Goal: Information Seeking & Learning: Learn about a topic

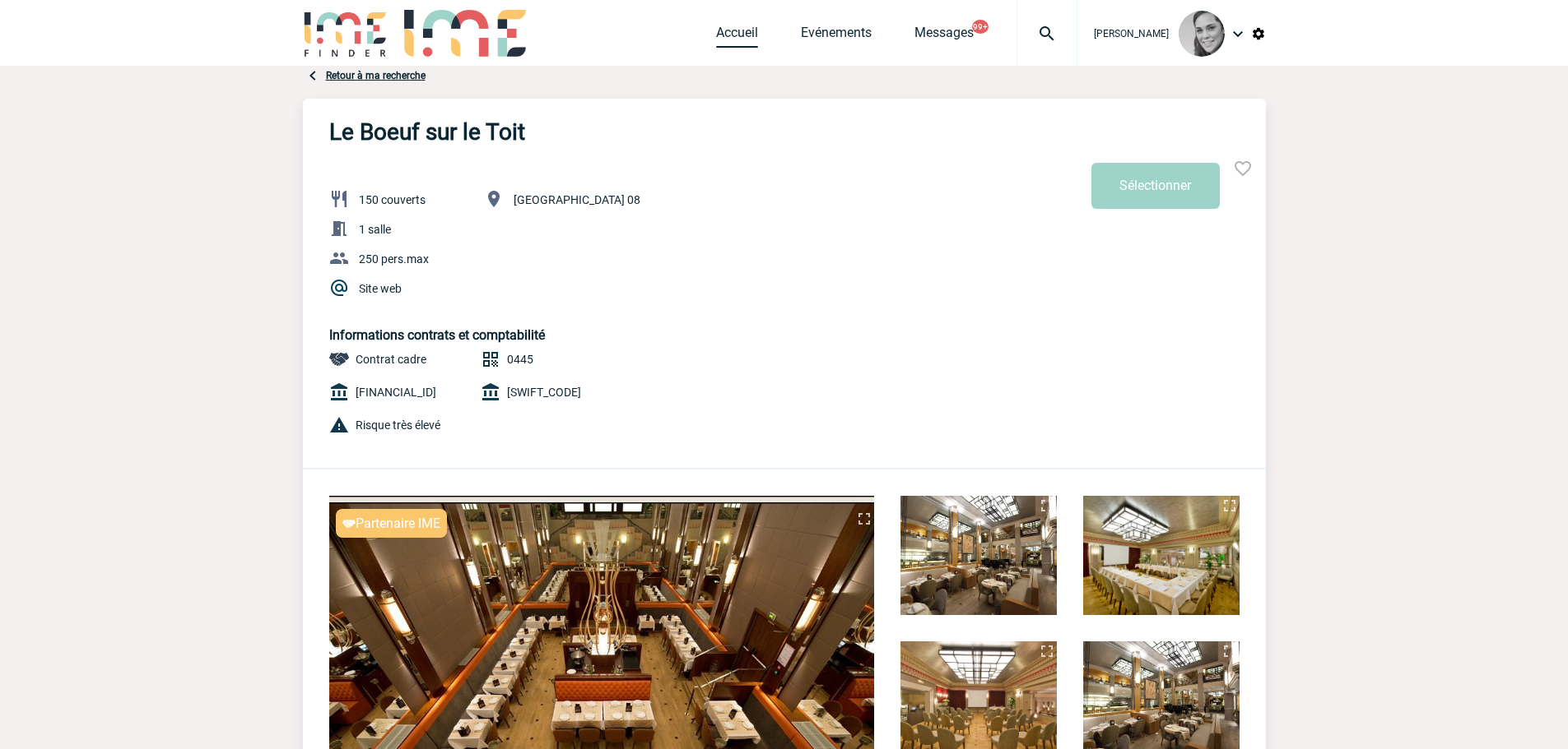
click at [732, 33] on link "Accueil" at bounding box center [736, 36] width 42 height 23
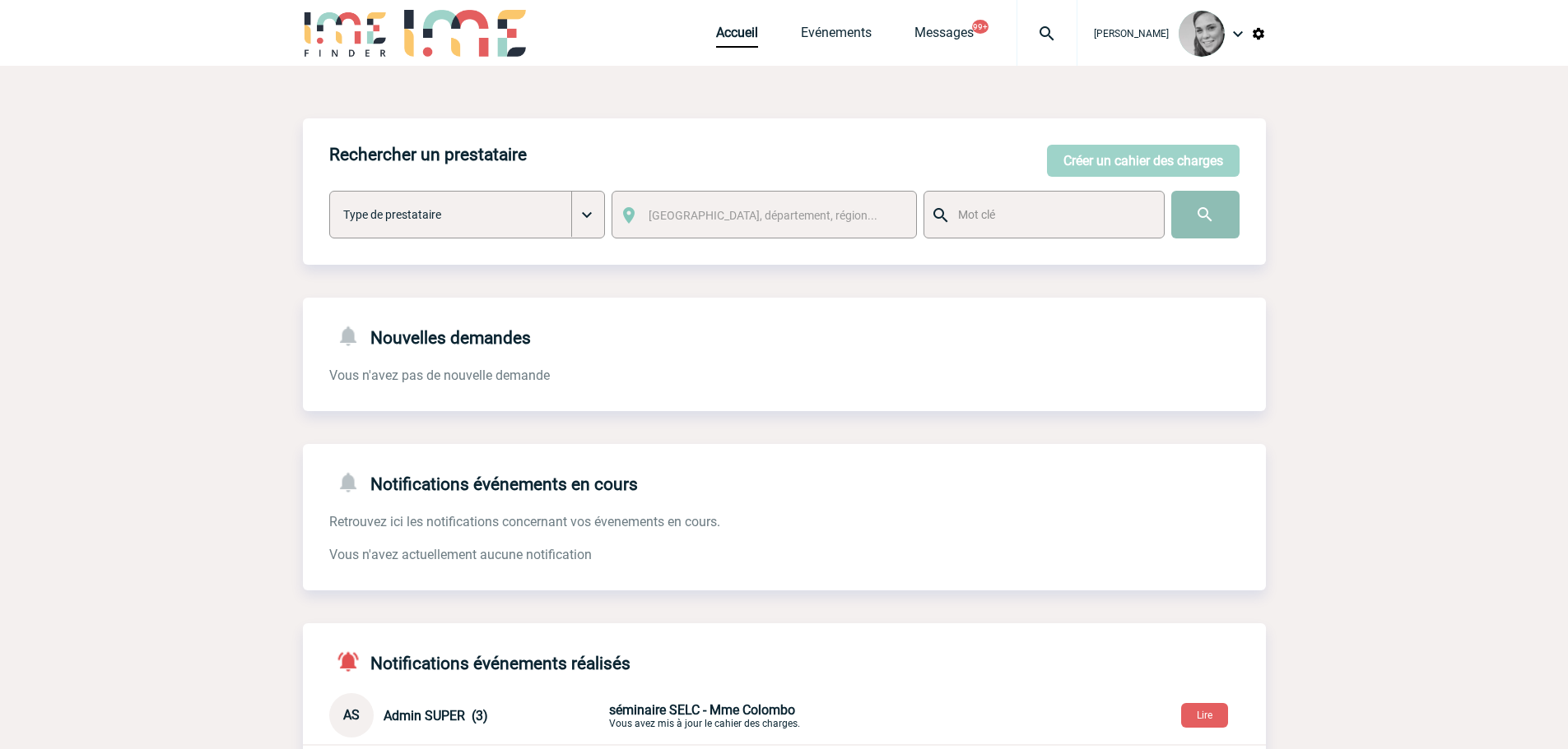
click at [1209, 209] on input "image" at bounding box center [1205, 215] width 68 height 48
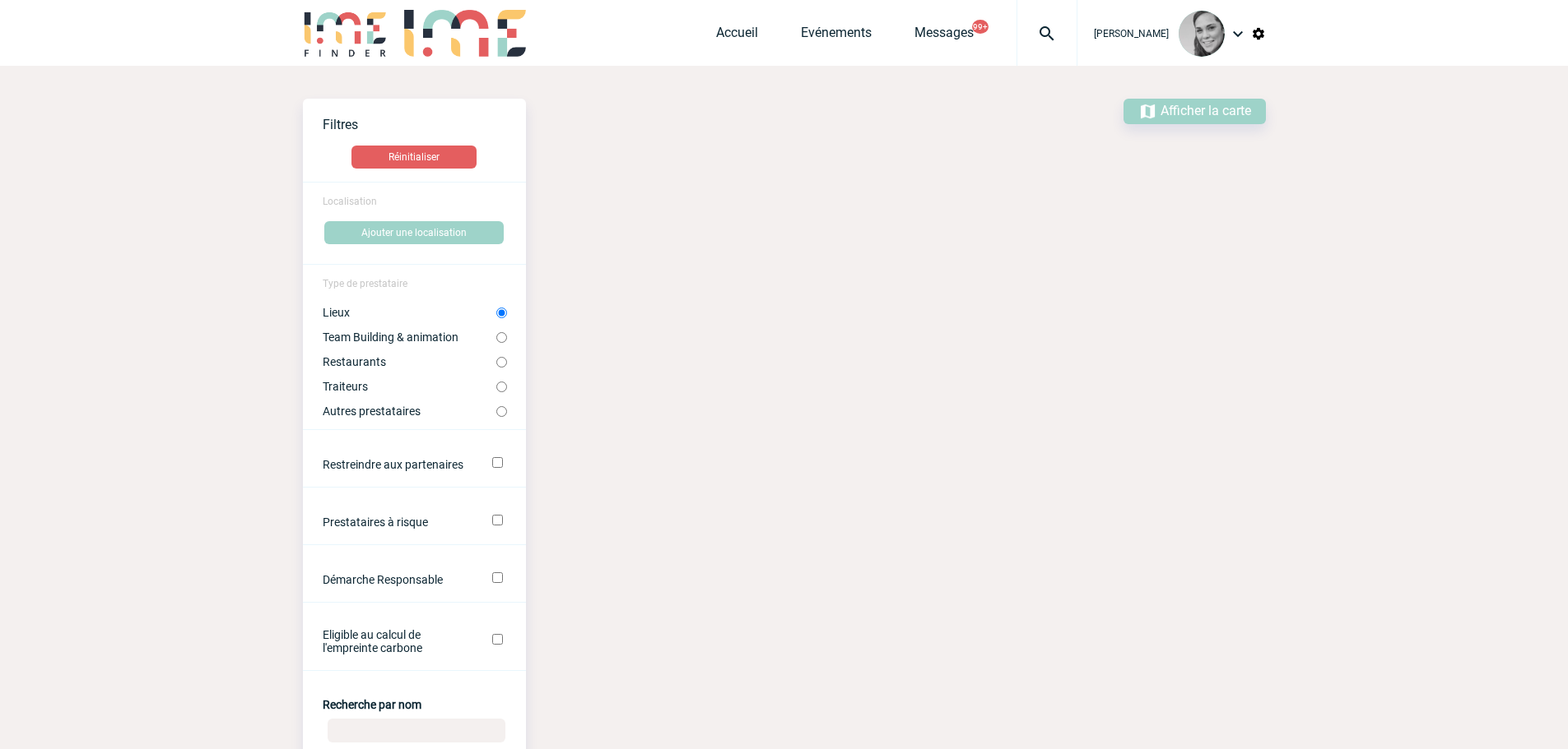
scroll to position [411, 0]
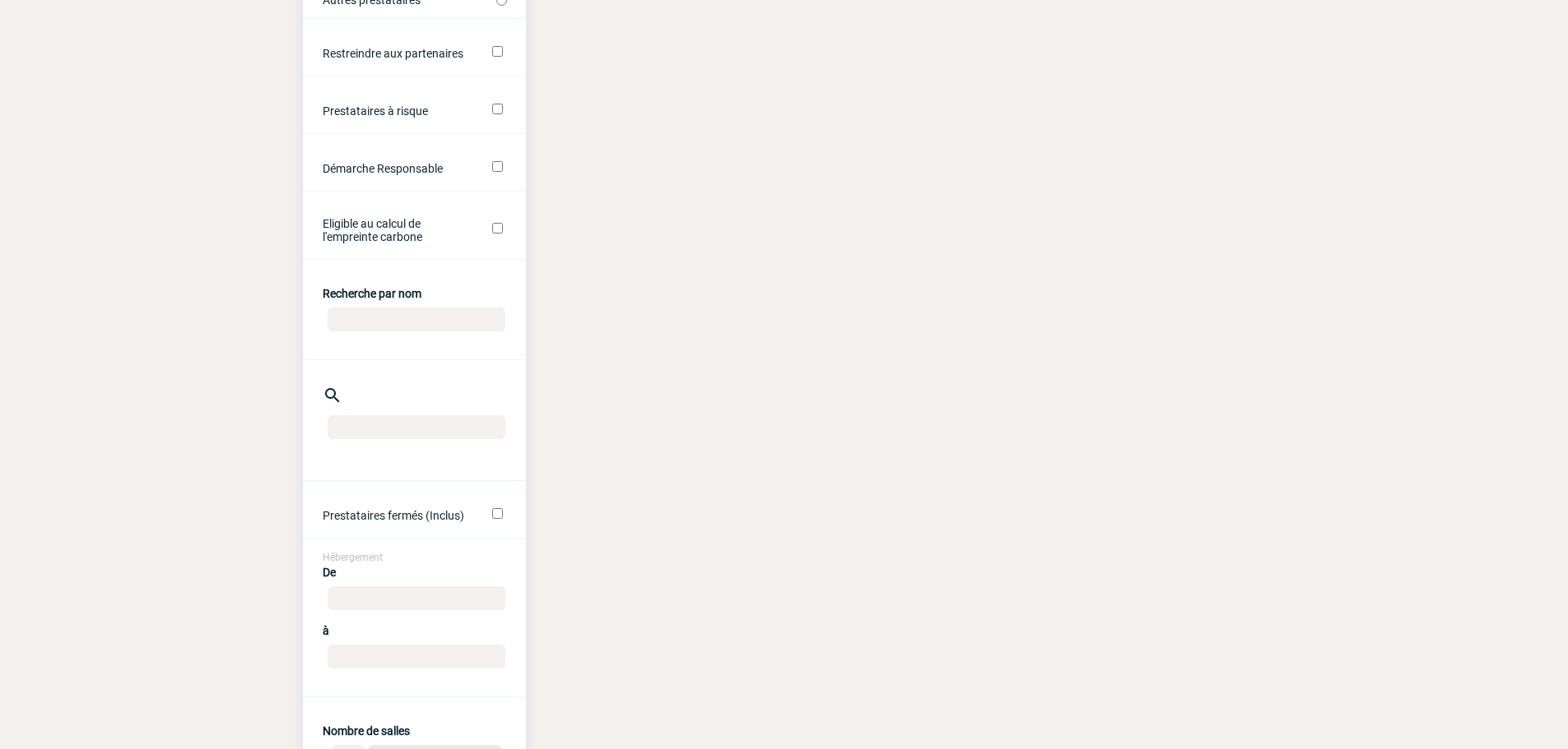
click at [360, 319] on input "Recherche par nom" at bounding box center [416, 319] width 178 height 24
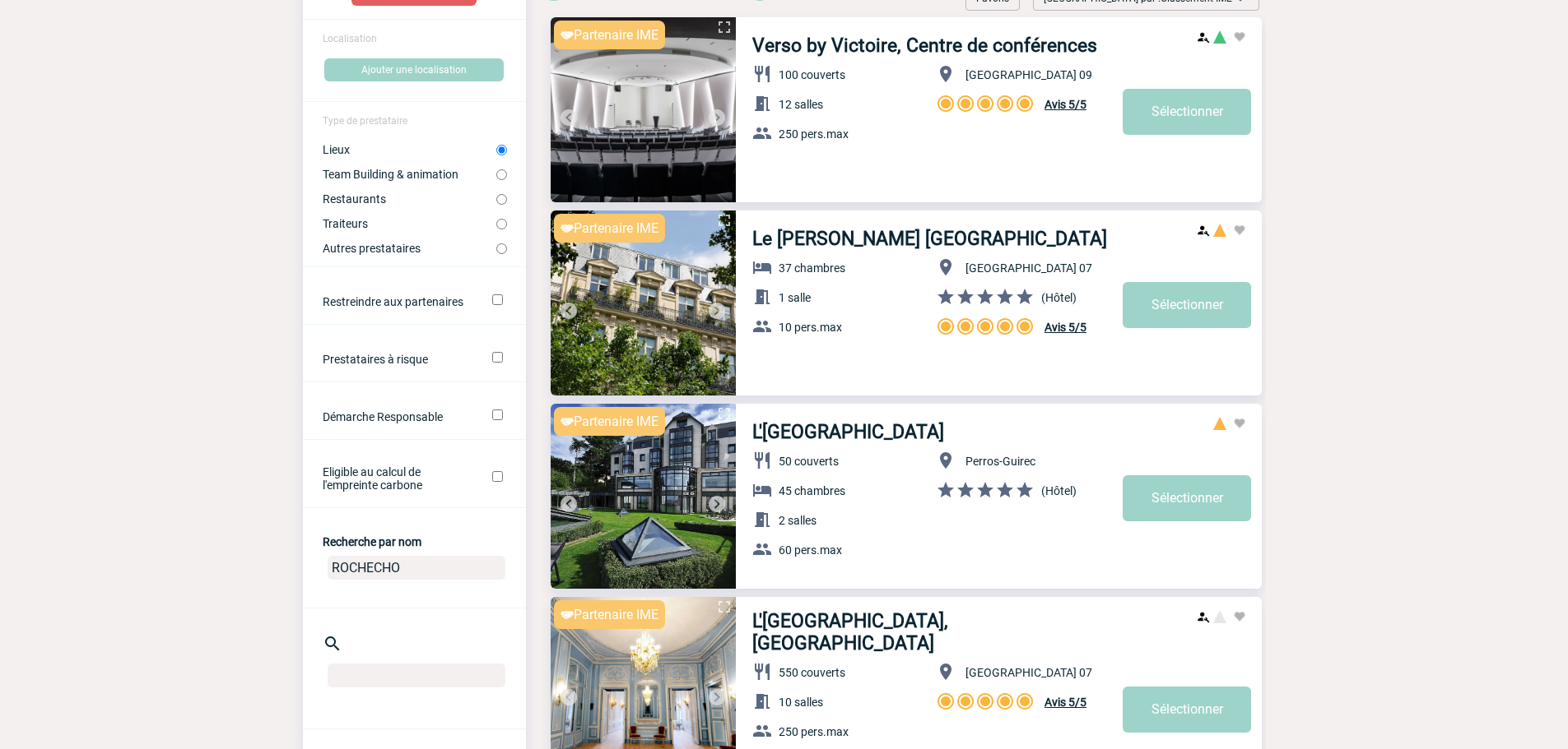
scroll to position [164, 0]
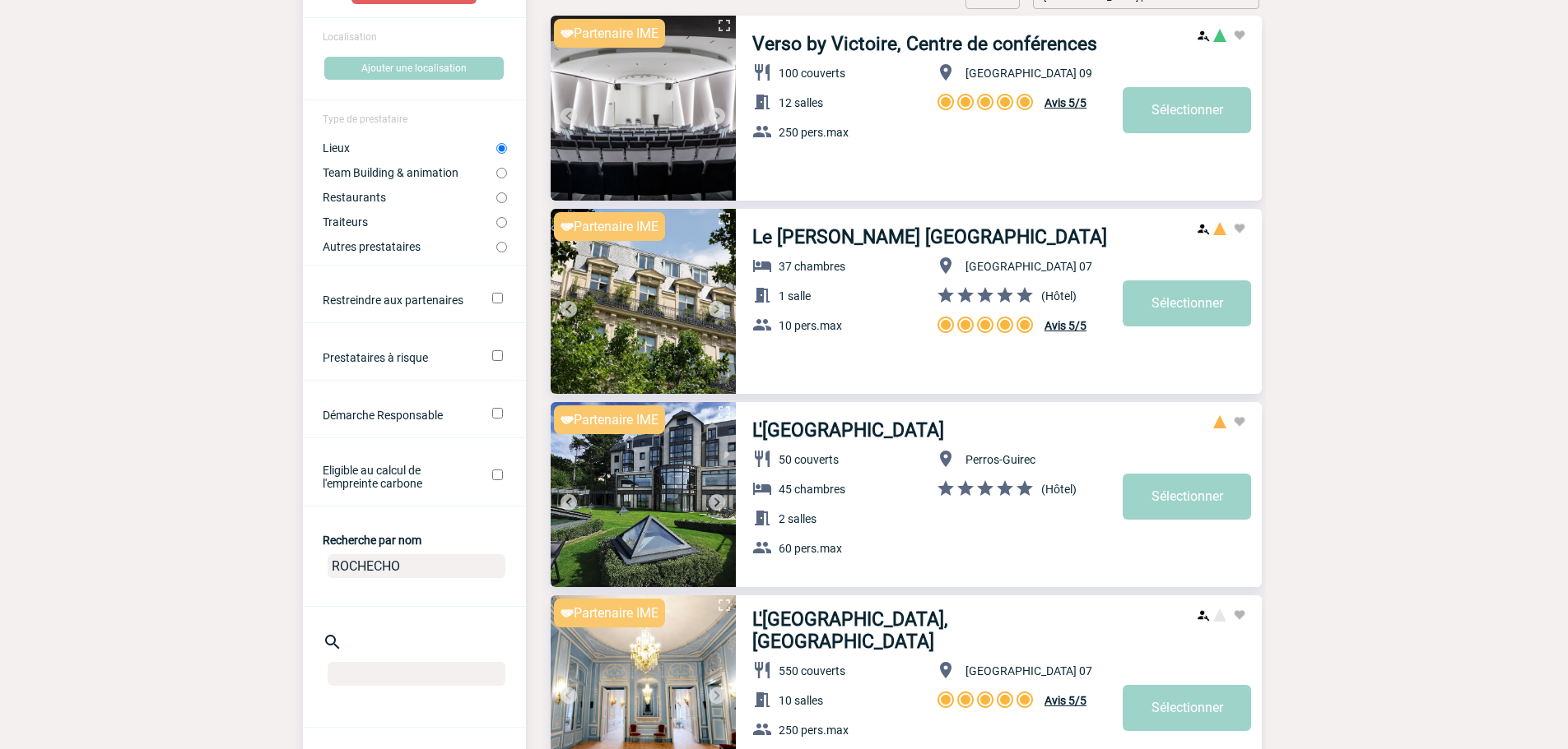
type input "ROCHECHO"
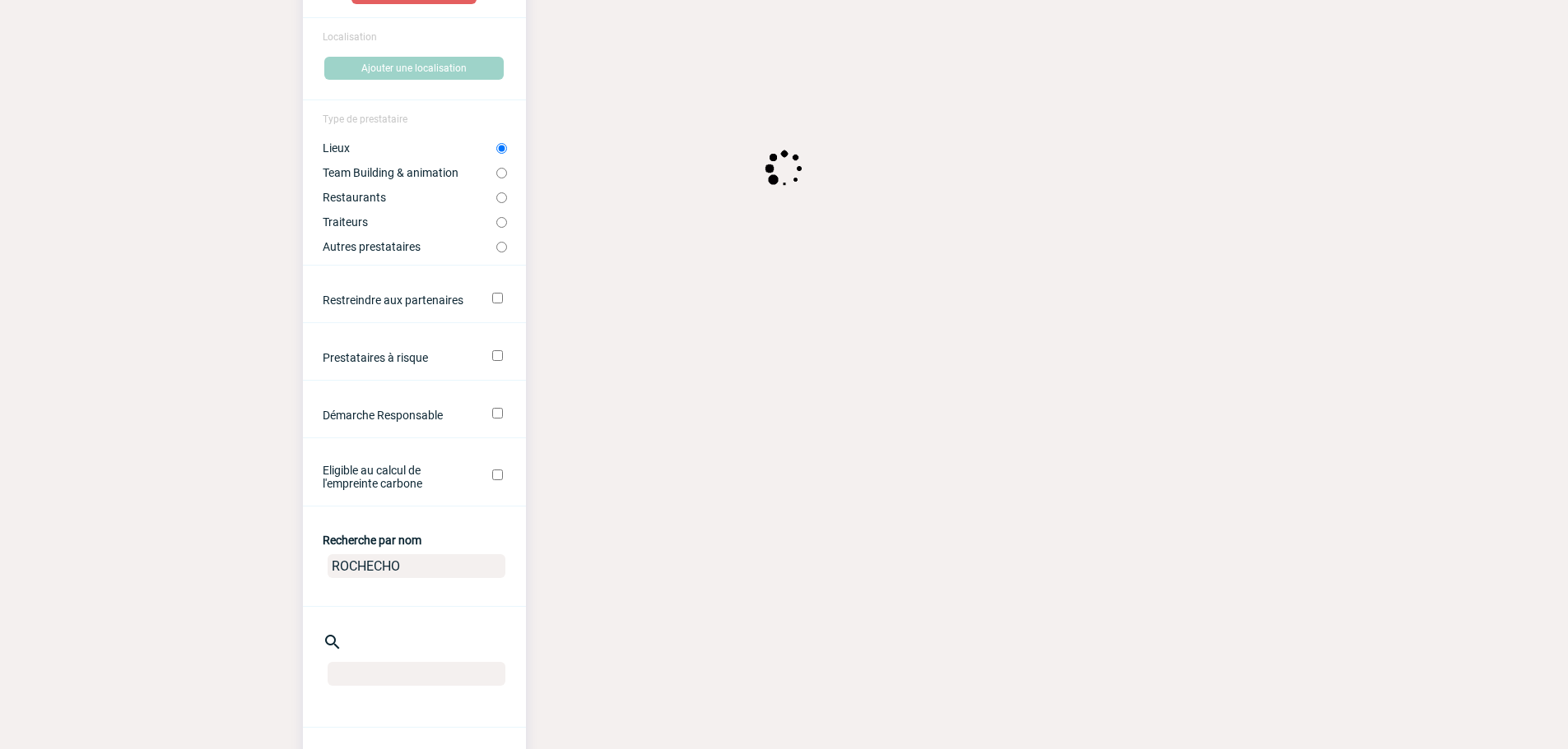
drag, startPoint x: 744, startPoint y: 214, endPoint x: 163, endPoint y: 445, distance: 625.2
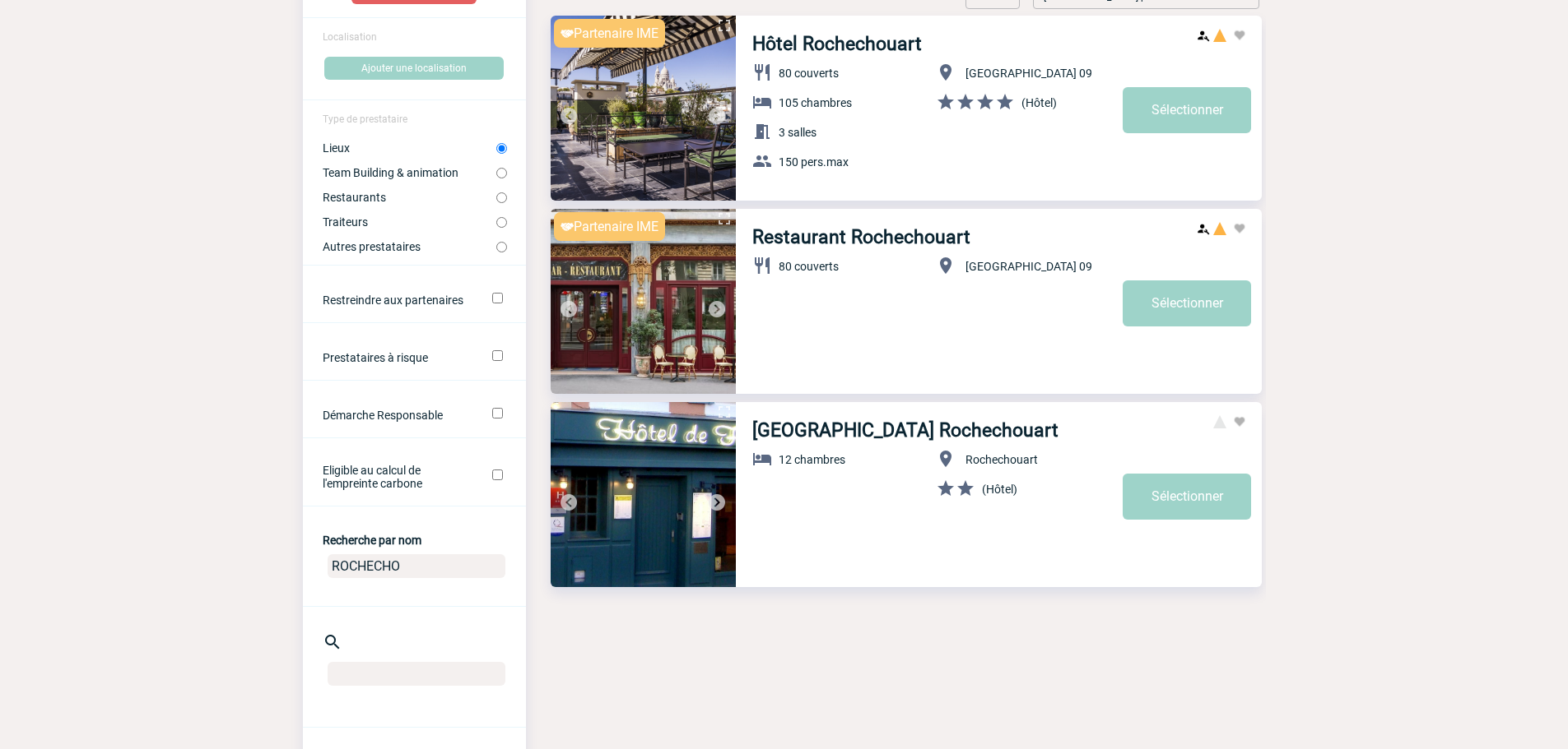
click at [418, 574] on input "ROCHECHO" at bounding box center [416, 566] width 178 height 24
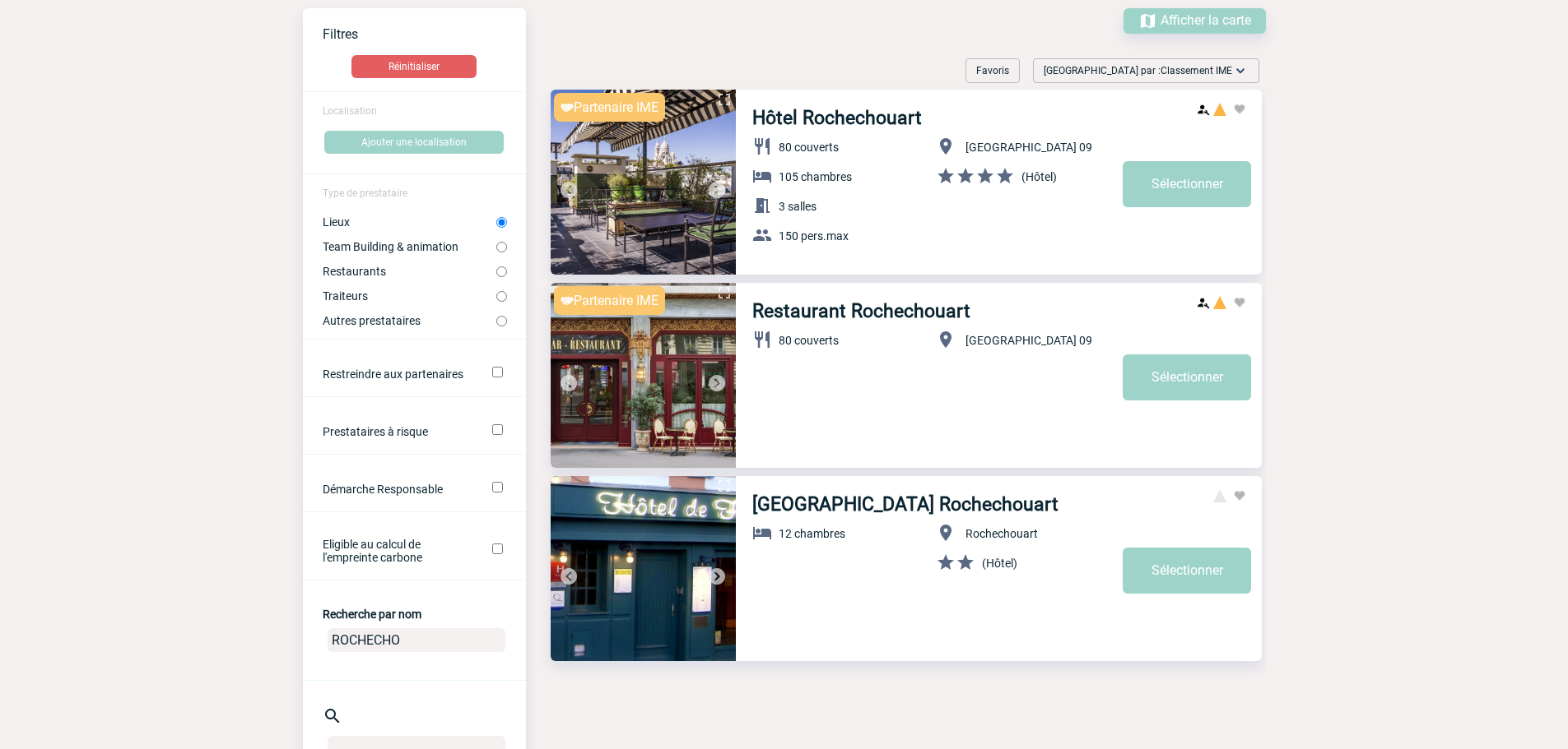
scroll to position [0, 0]
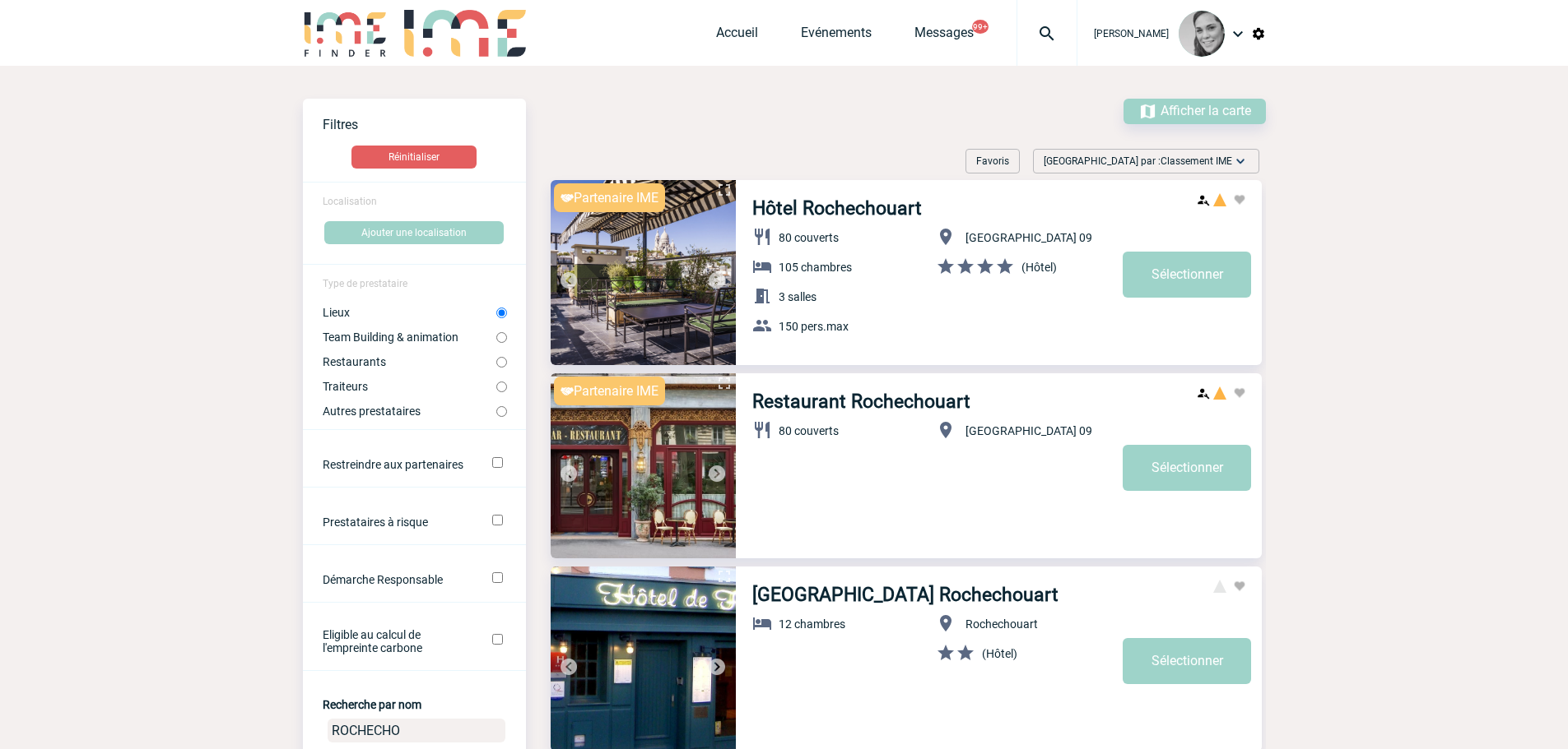
click at [677, 415] on img at bounding box center [643, 466] width 186 height 185
click at [678, 231] on img at bounding box center [643, 272] width 186 height 185
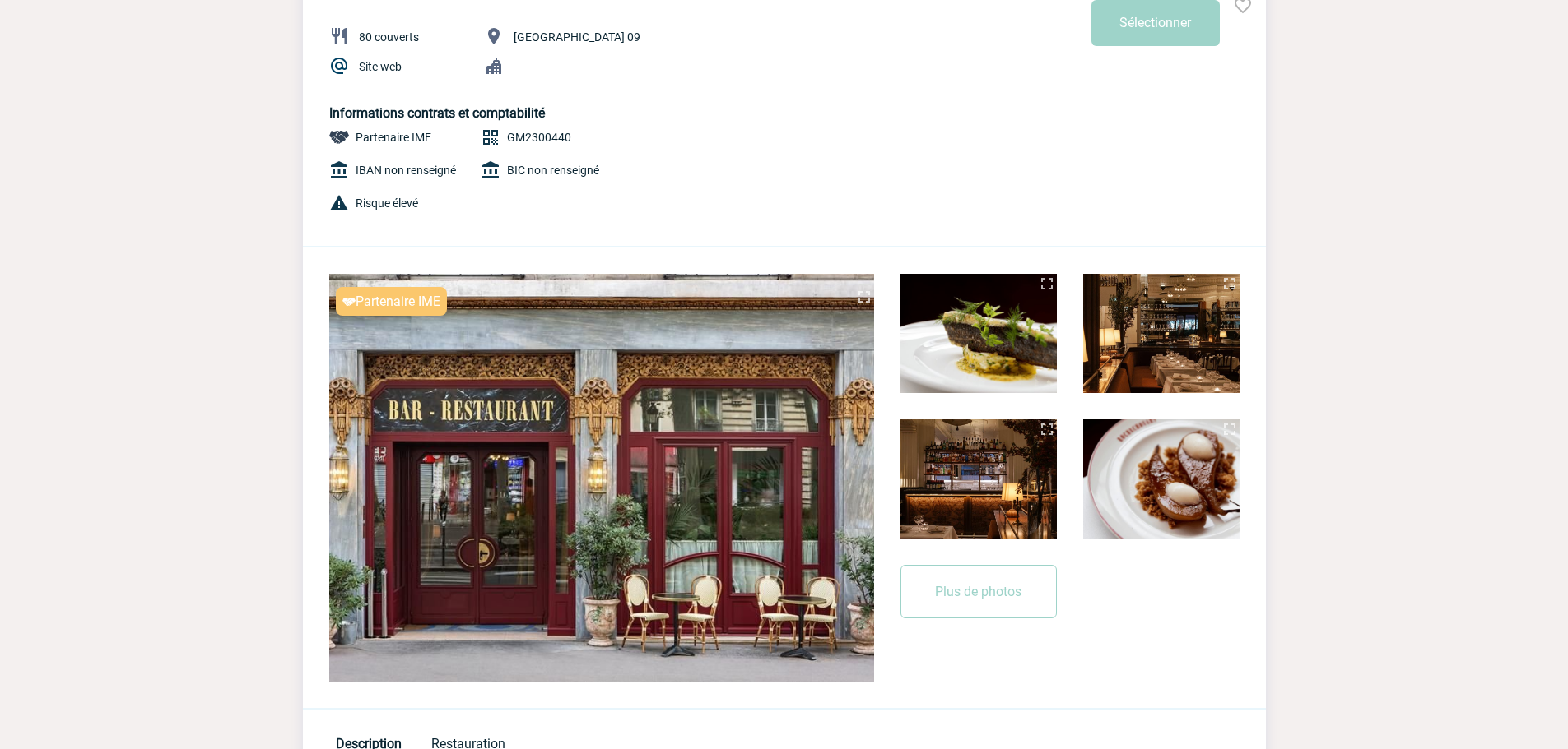
scroll to position [164, 0]
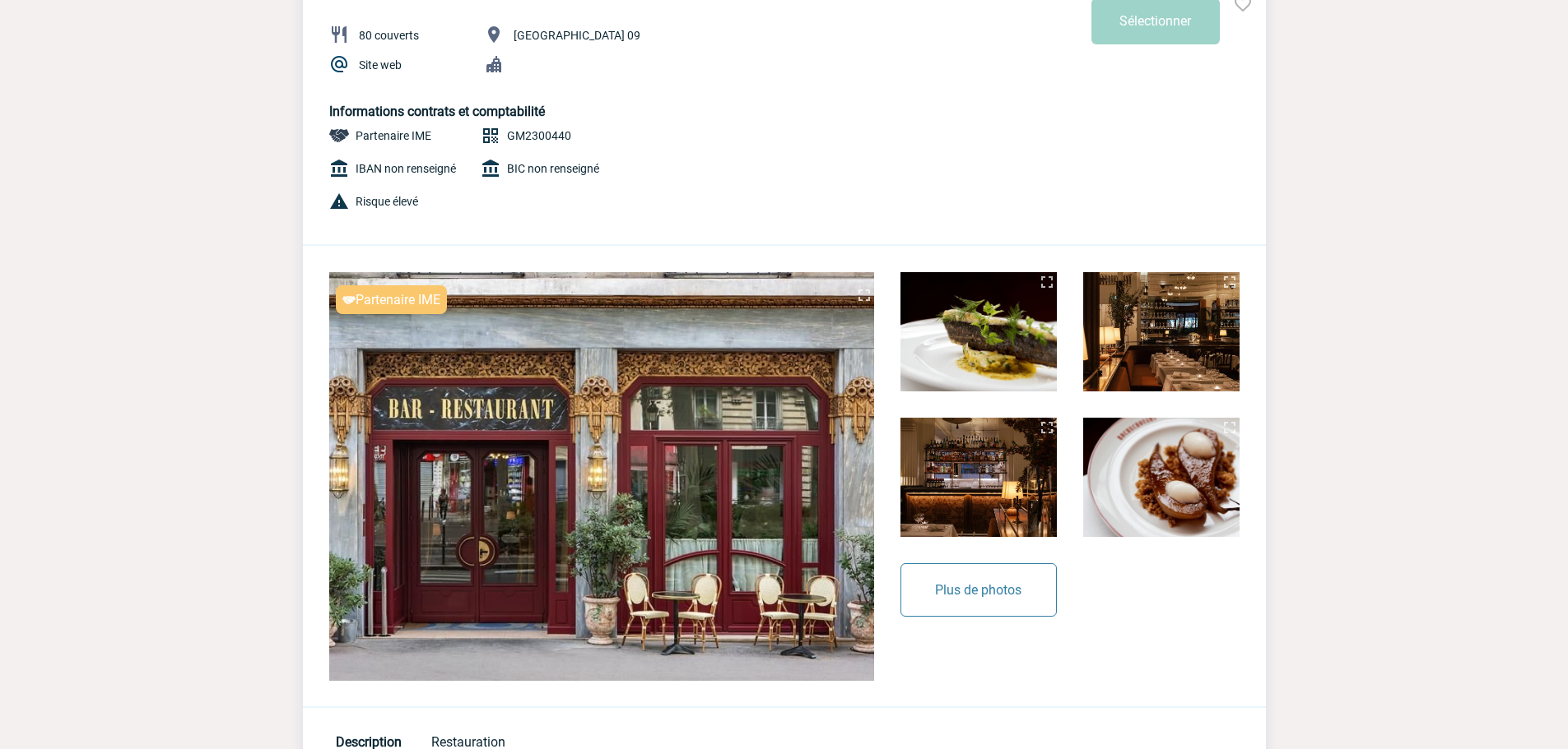
click at [989, 591] on button "Plus de photos" at bounding box center [978, 590] width 156 height 53
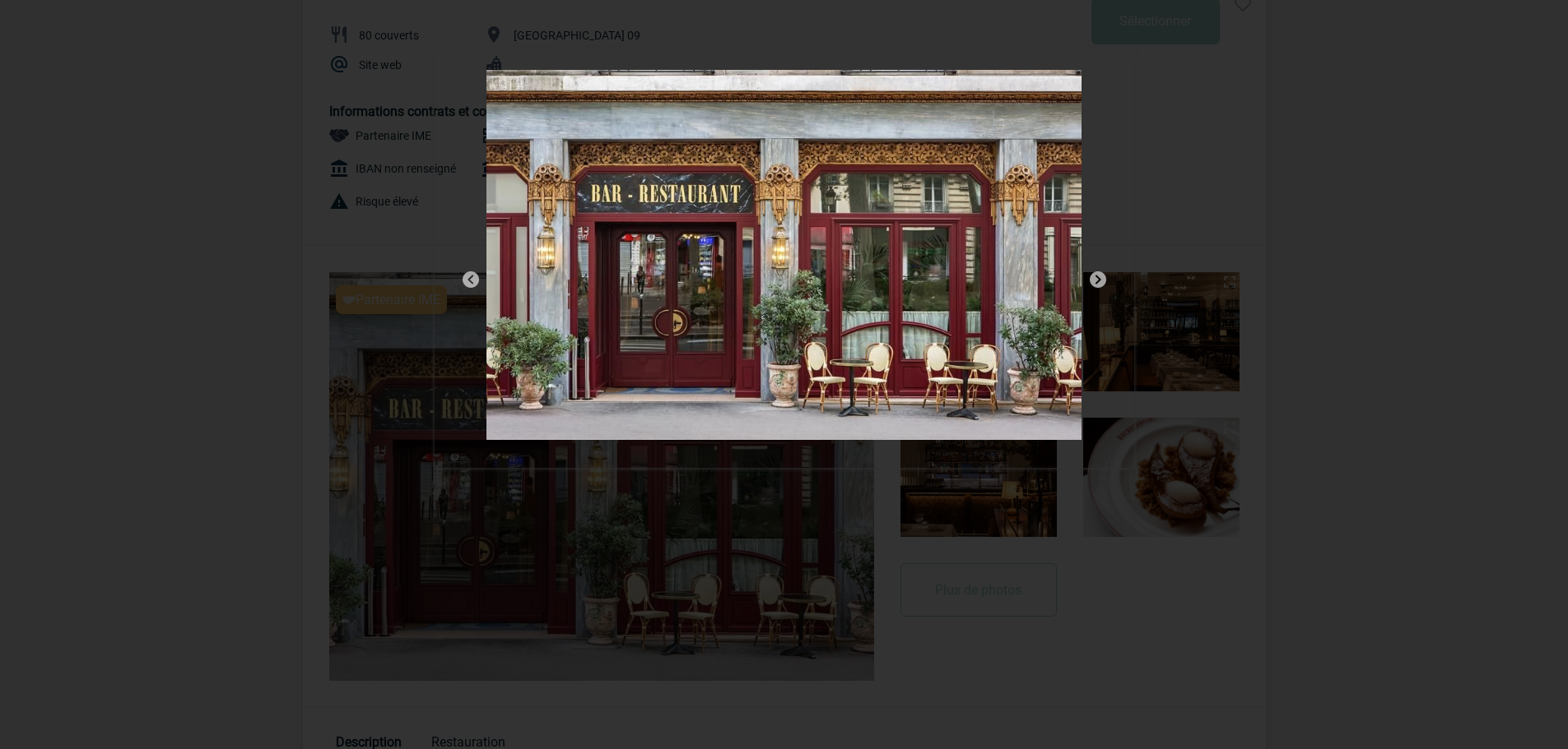
click at [1097, 272] on img at bounding box center [1097, 280] width 20 height 20
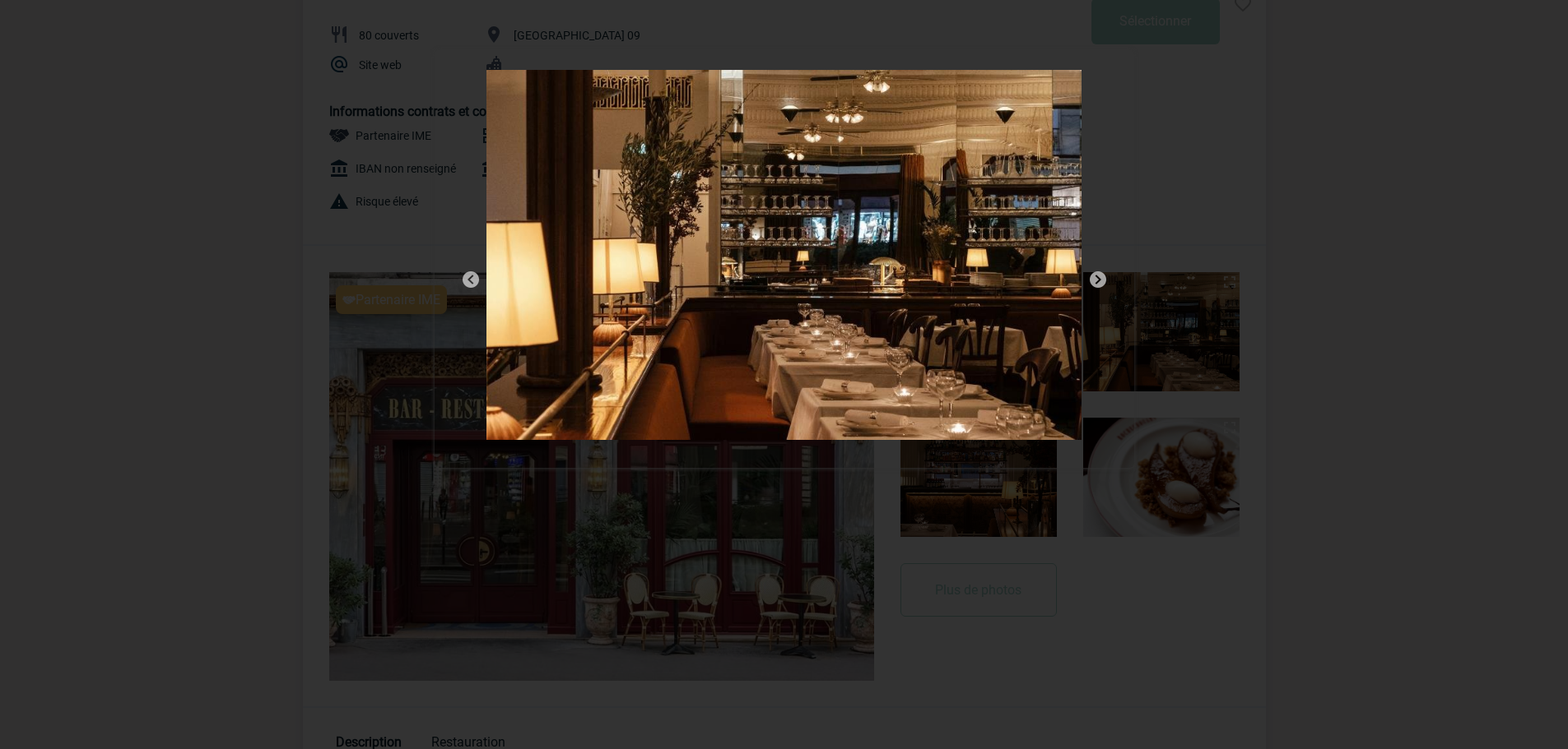
click at [1097, 272] on img at bounding box center [1097, 280] width 20 height 20
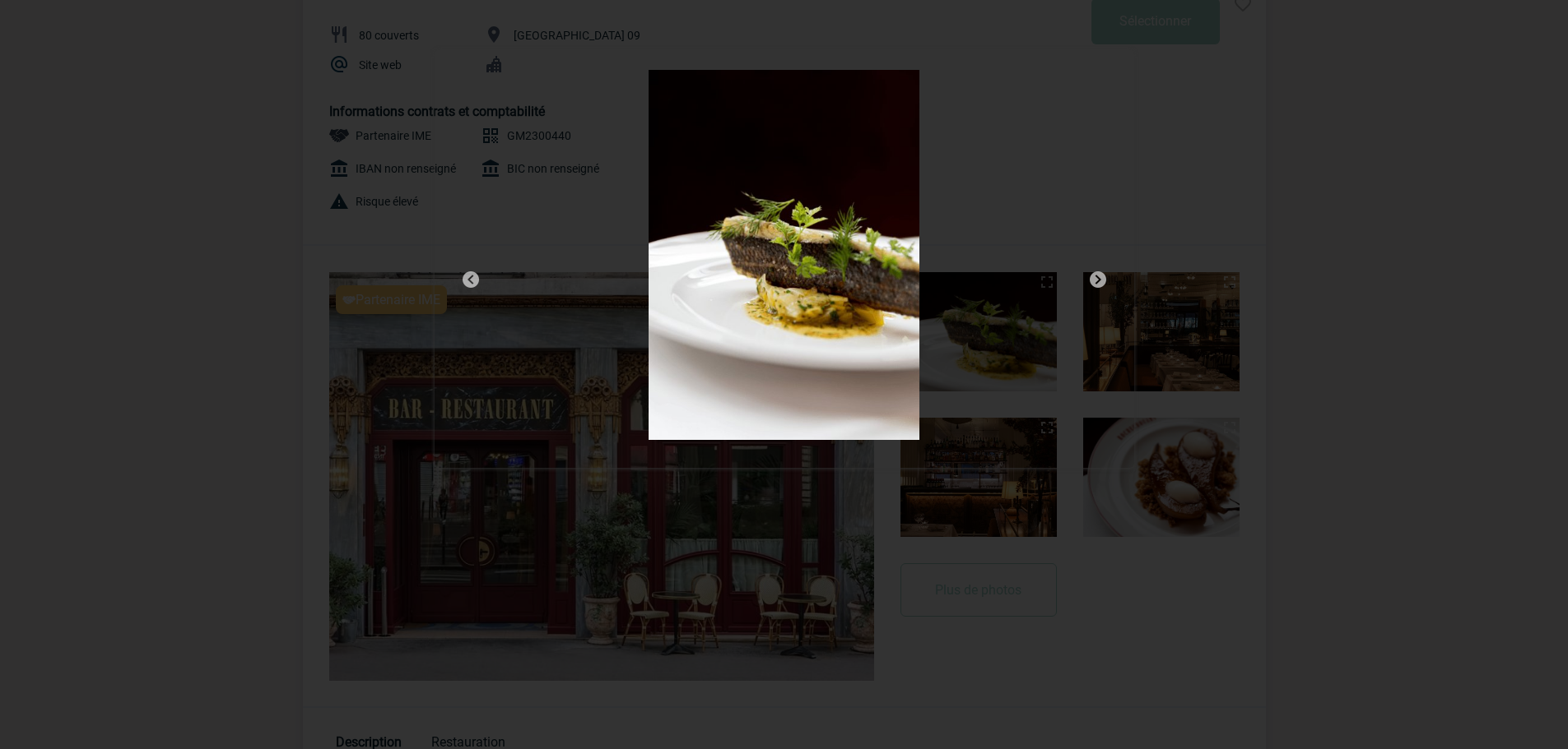
click at [1097, 272] on img at bounding box center [1097, 280] width 20 height 20
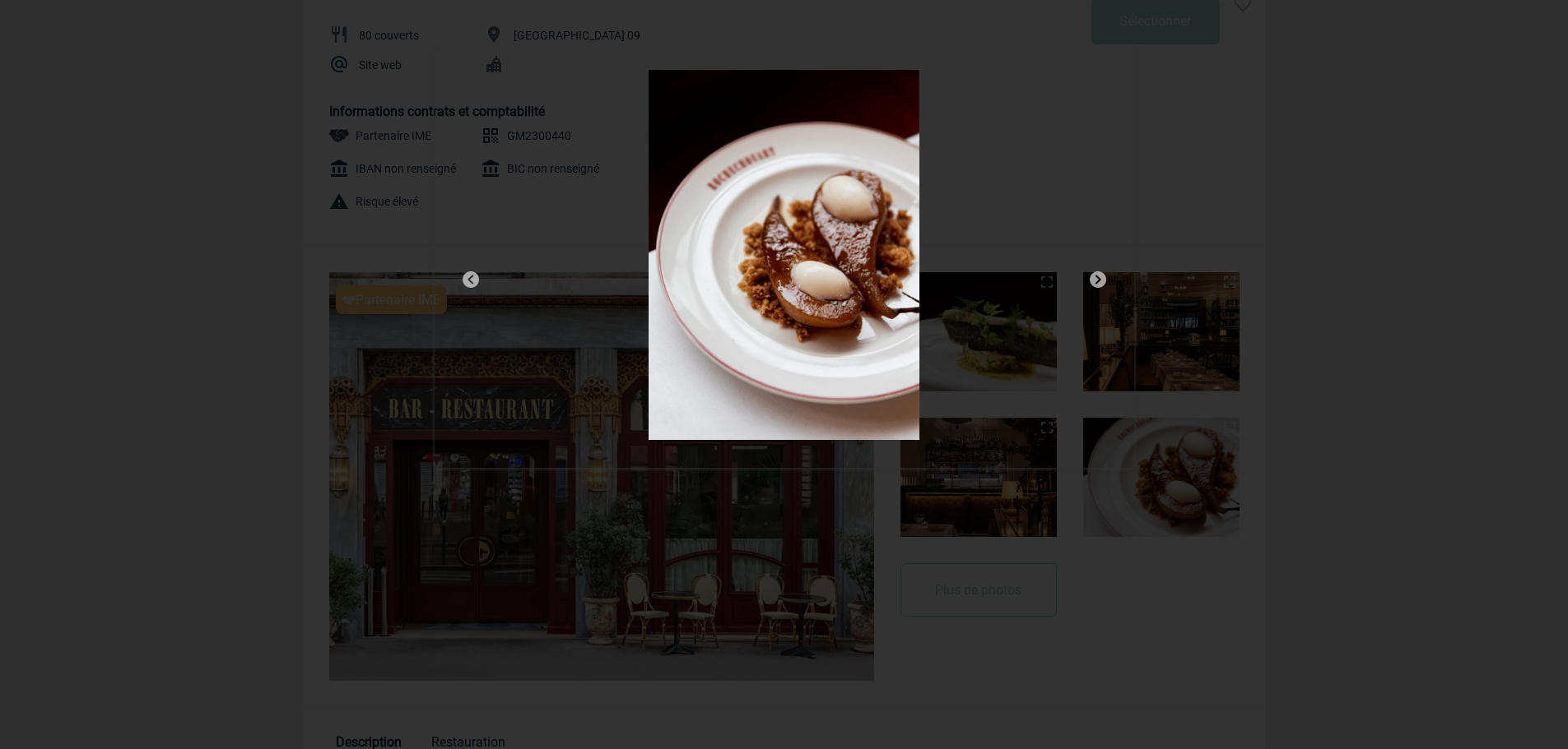
click at [1097, 272] on img at bounding box center [1097, 280] width 20 height 20
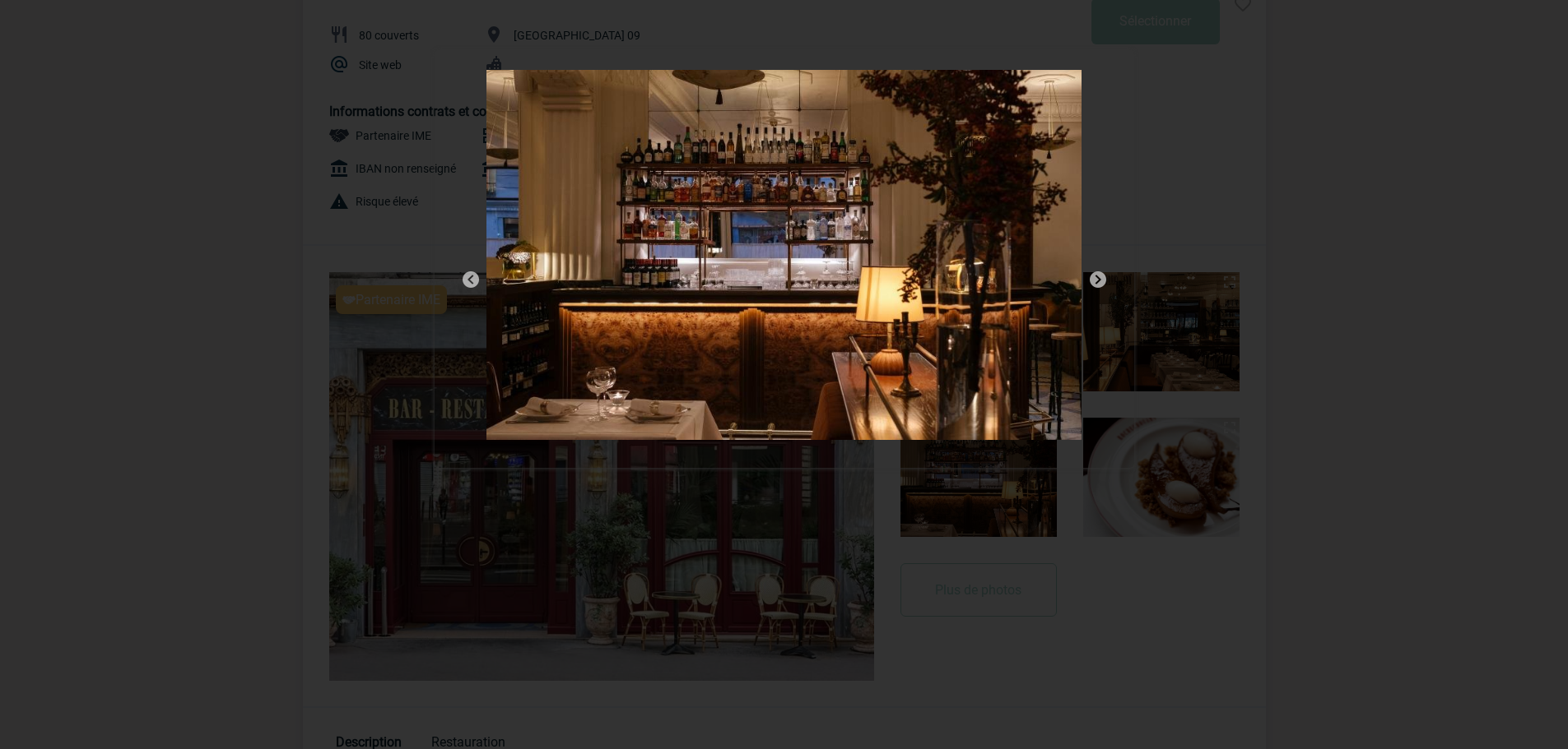
click at [1097, 272] on img at bounding box center [1097, 280] width 20 height 20
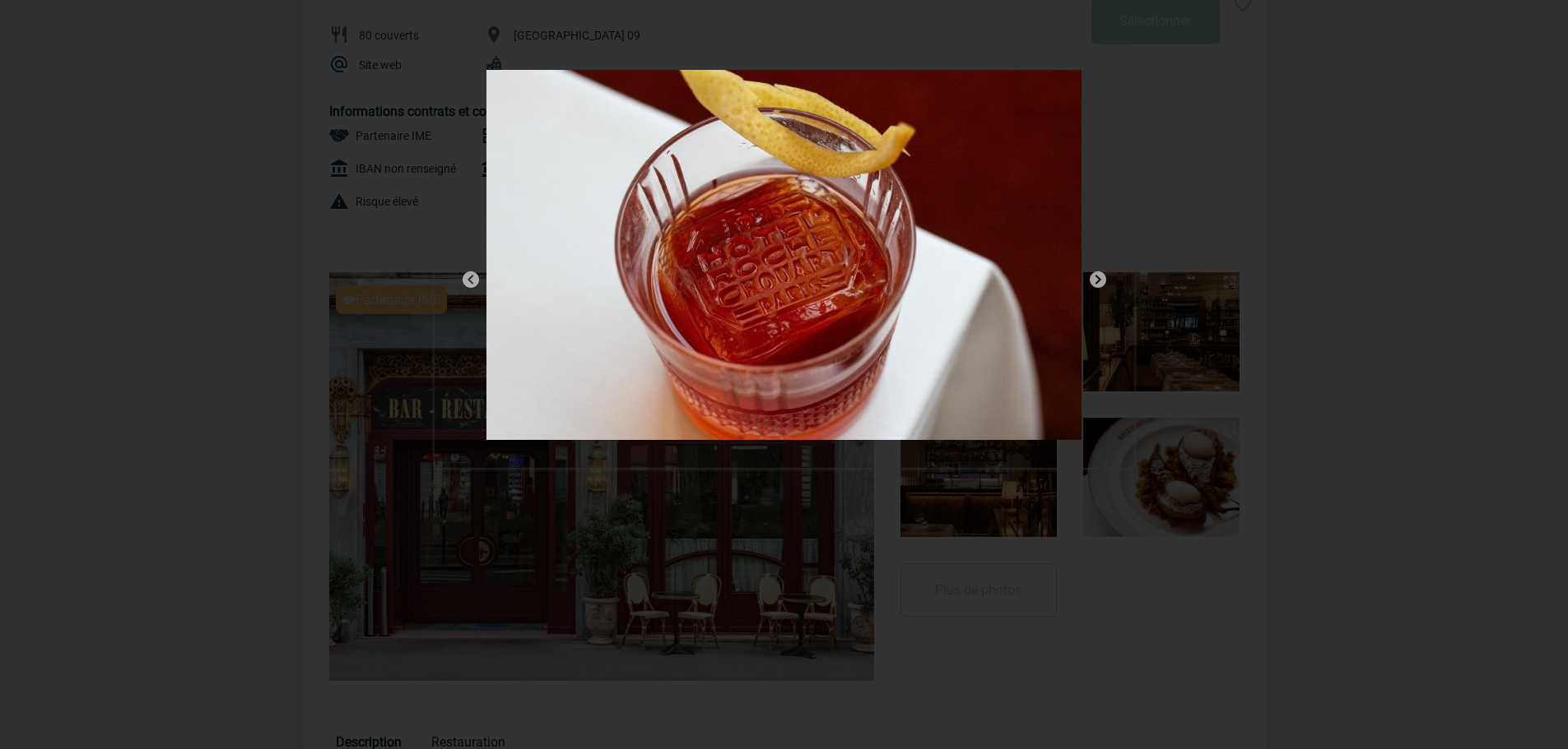
click at [1097, 272] on img at bounding box center [1097, 280] width 20 height 20
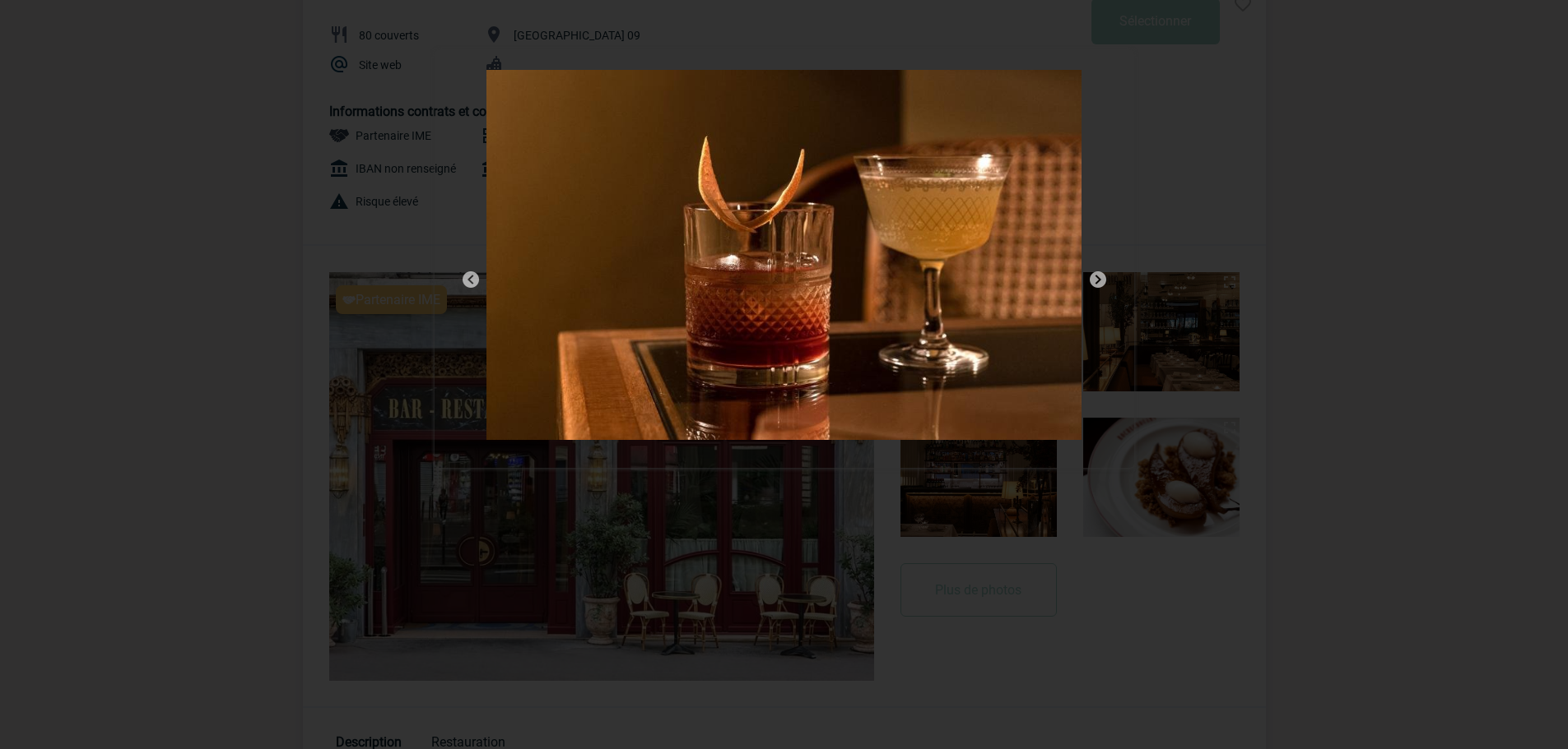
click at [1097, 272] on img at bounding box center [1097, 280] width 20 height 20
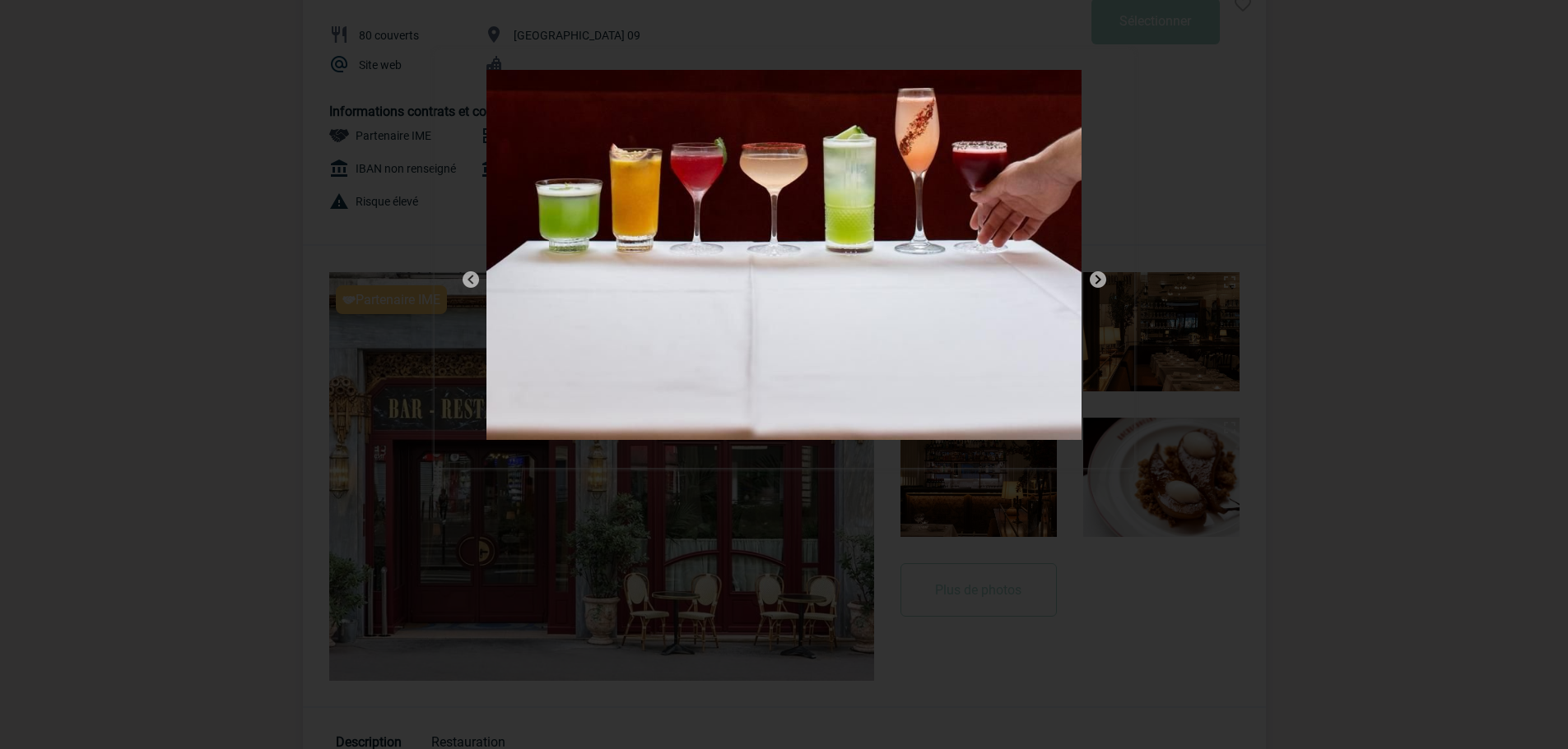
click at [1097, 272] on img at bounding box center [1097, 280] width 20 height 20
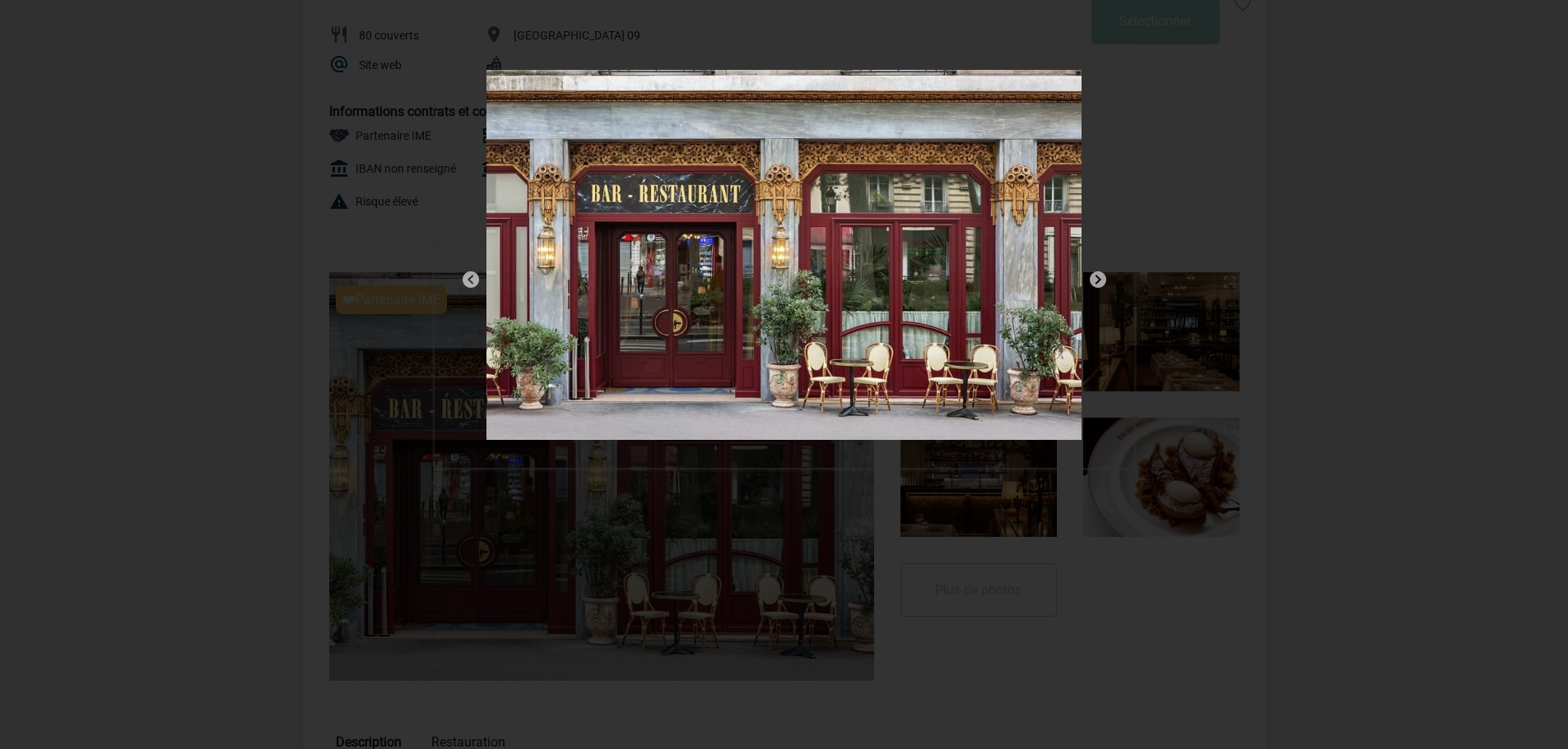
click at [1097, 272] on img at bounding box center [1097, 280] width 20 height 20
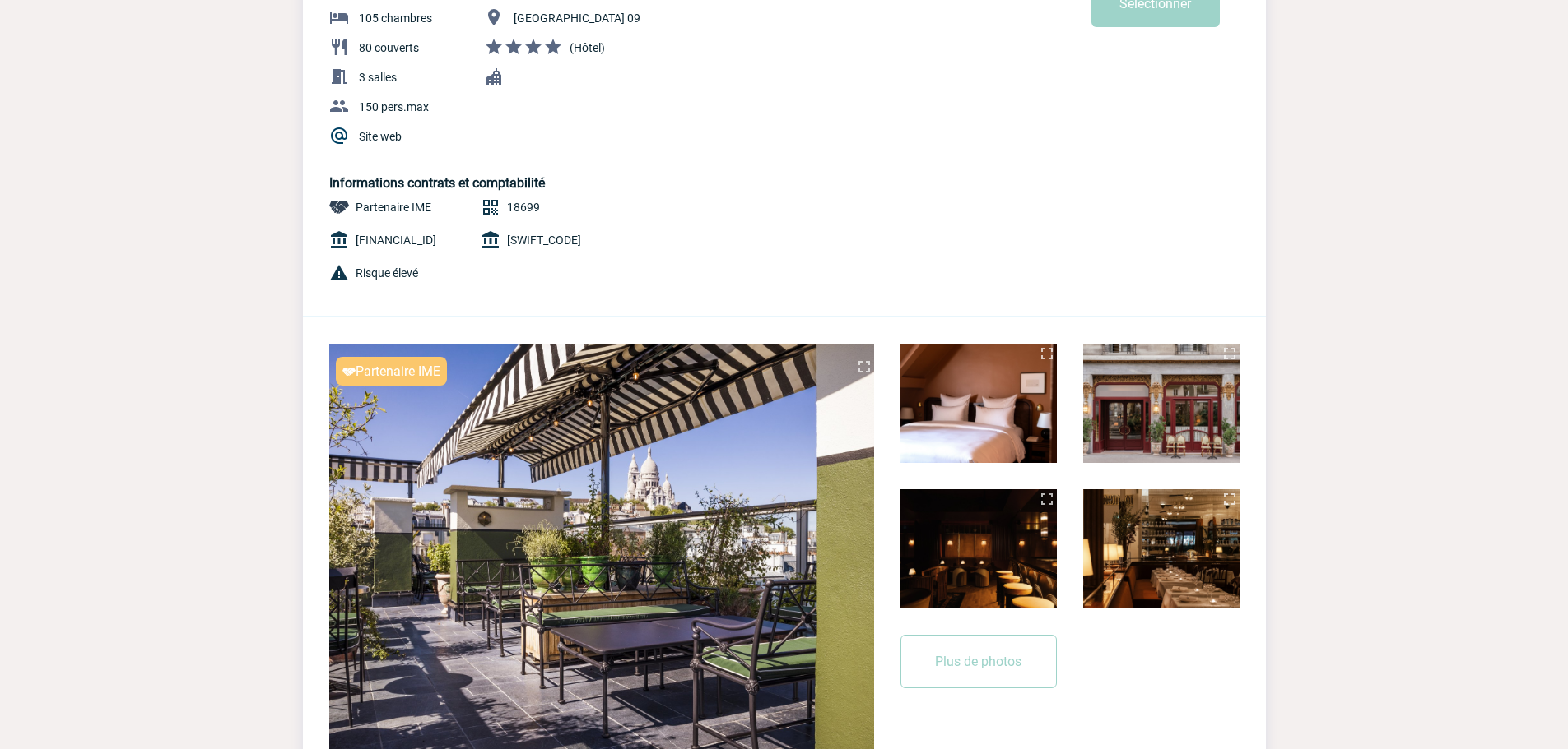
scroll to position [329, 0]
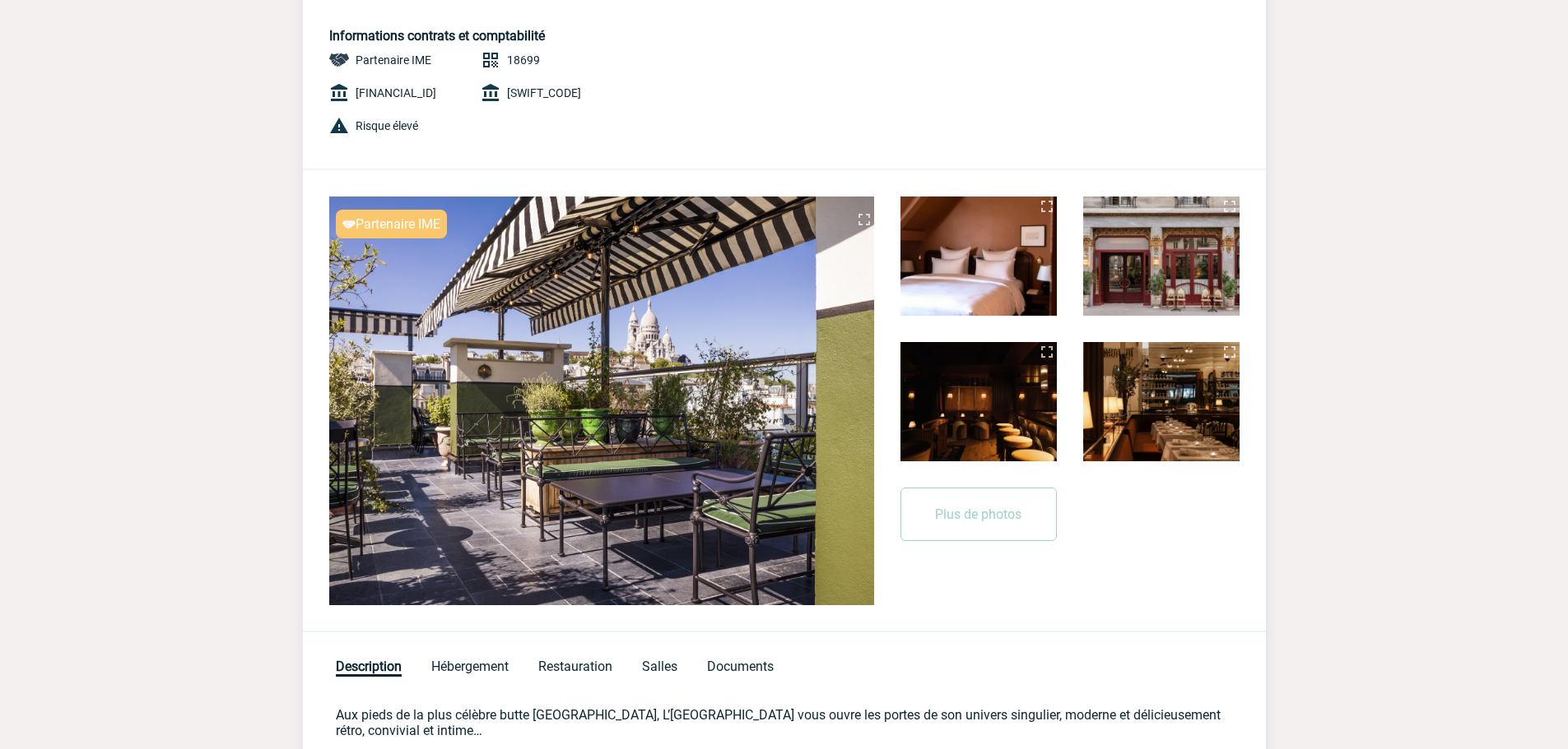
click at [960, 388] on img at bounding box center [978, 402] width 156 height 119
drag, startPoint x: 1010, startPoint y: 537, endPoint x: 899, endPoint y: 502, distance: 116.4
click at [1009, 537] on button "Plus de photos" at bounding box center [978, 515] width 156 height 53
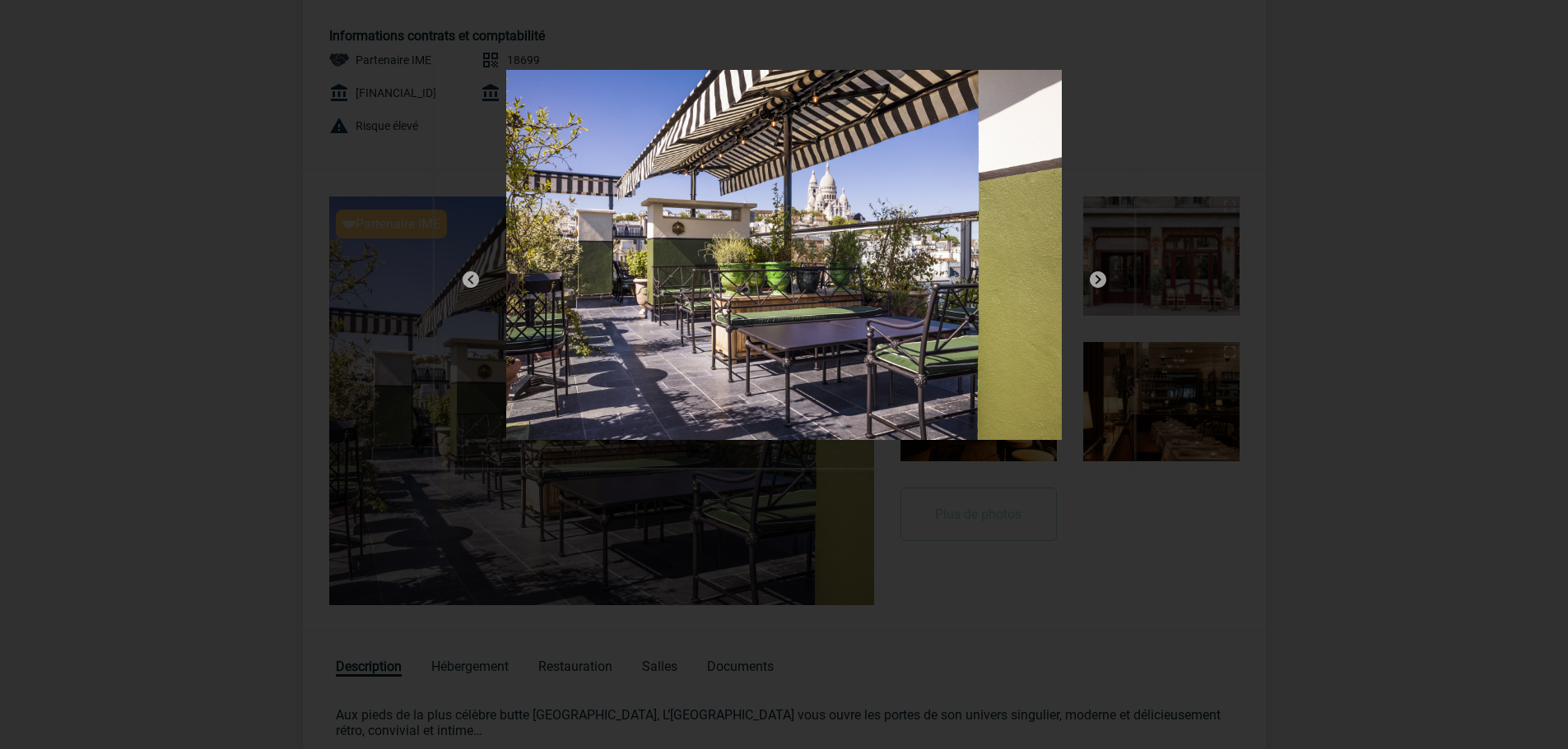
click at [1098, 285] on img at bounding box center [1097, 280] width 20 height 20
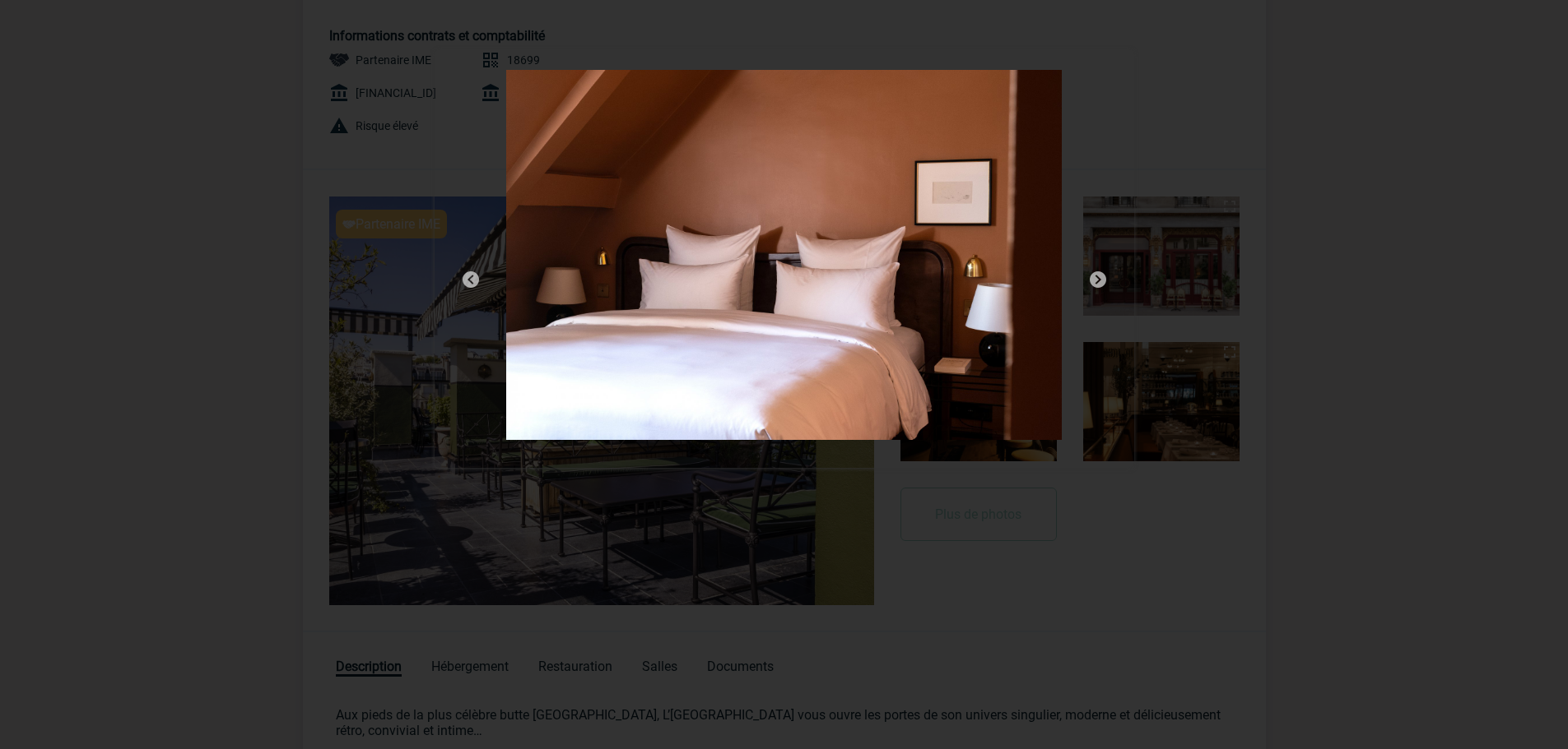
click at [1098, 285] on img at bounding box center [1097, 280] width 20 height 20
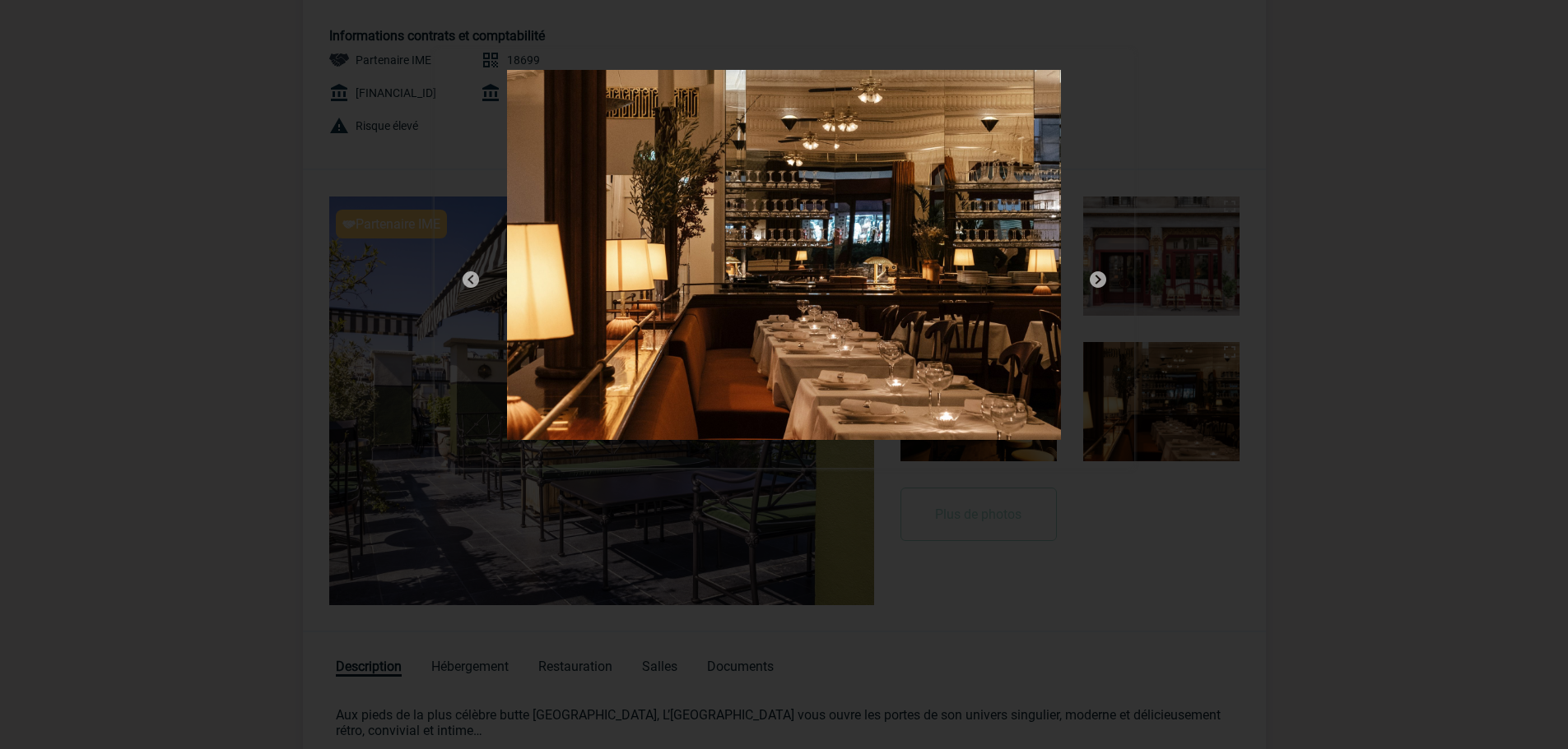
click at [1098, 285] on img at bounding box center [1097, 280] width 20 height 20
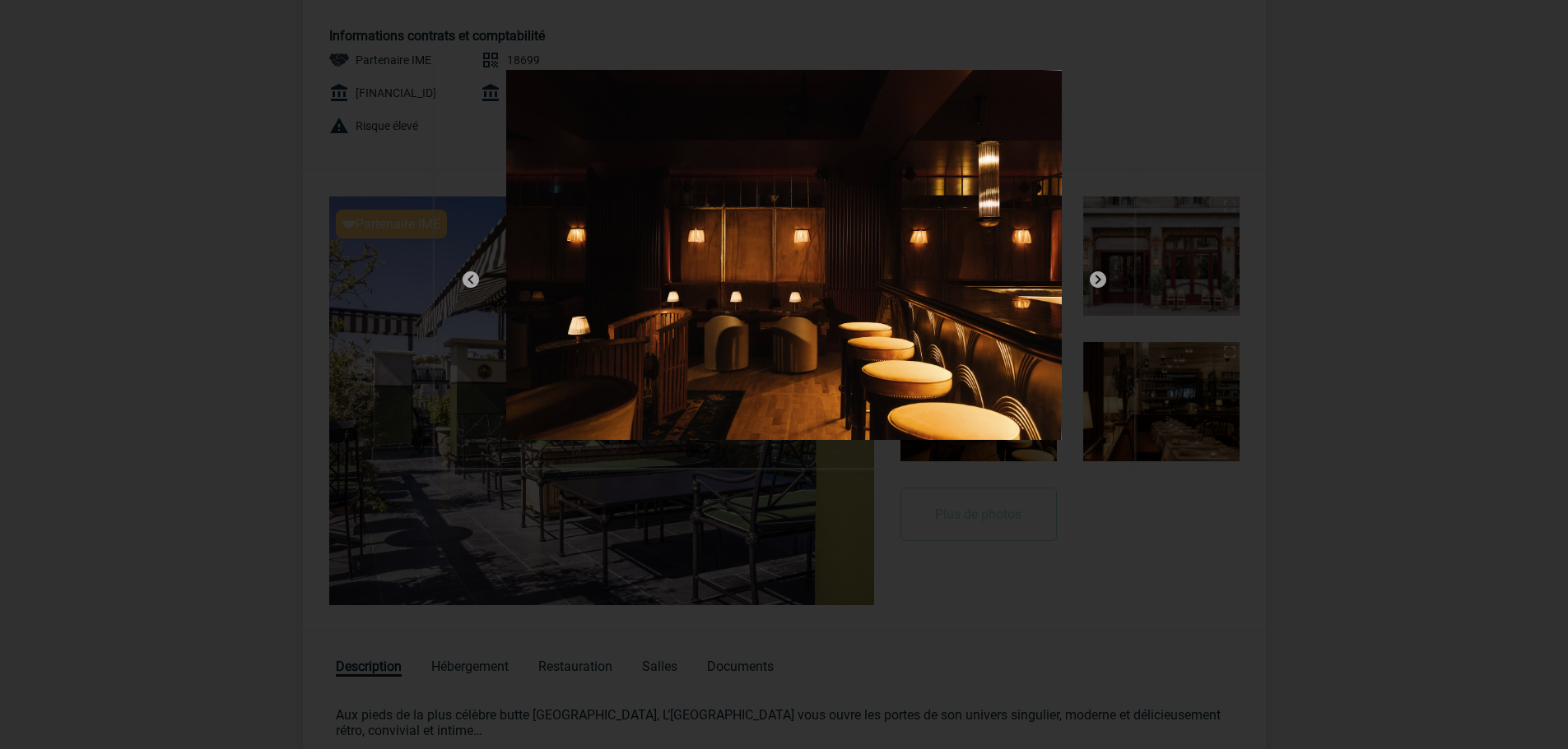
click at [1098, 285] on img at bounding box center [1097, 280] width 20 height 20
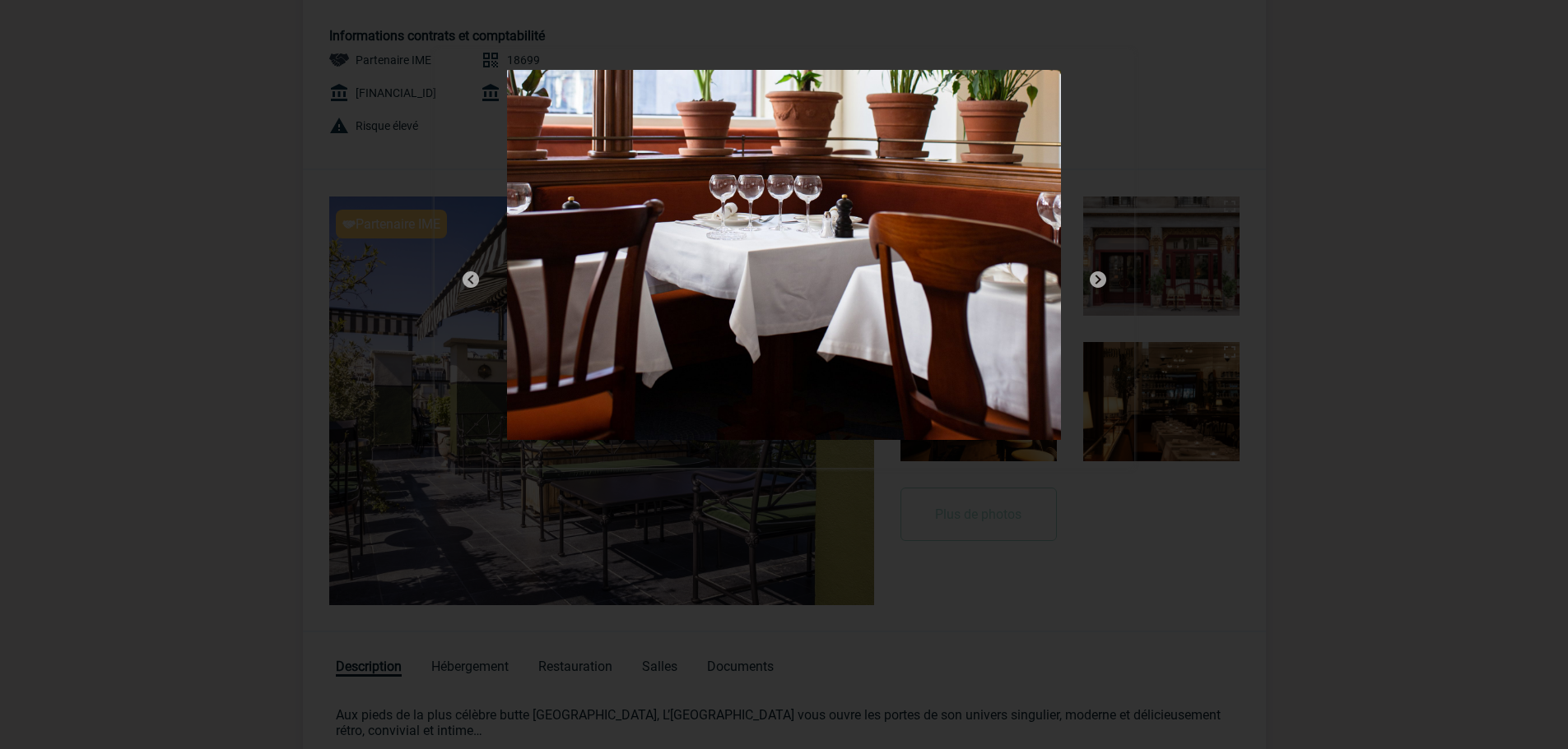
click at [474, 274] on img at bounding box center [471, 280] width 20 height 20
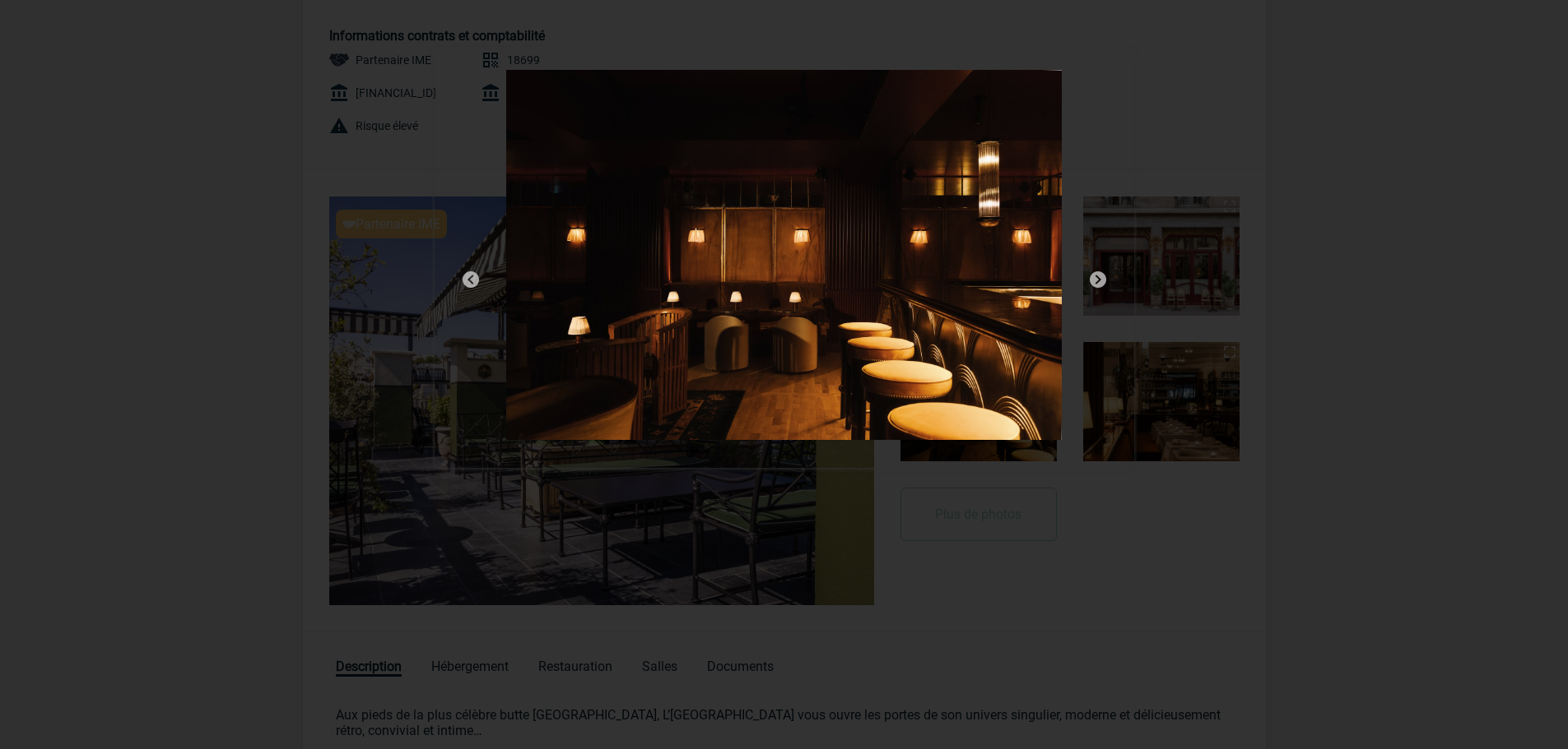
click at [1097, 278] on img at bounding box center [1097, 280] width 20 height 20
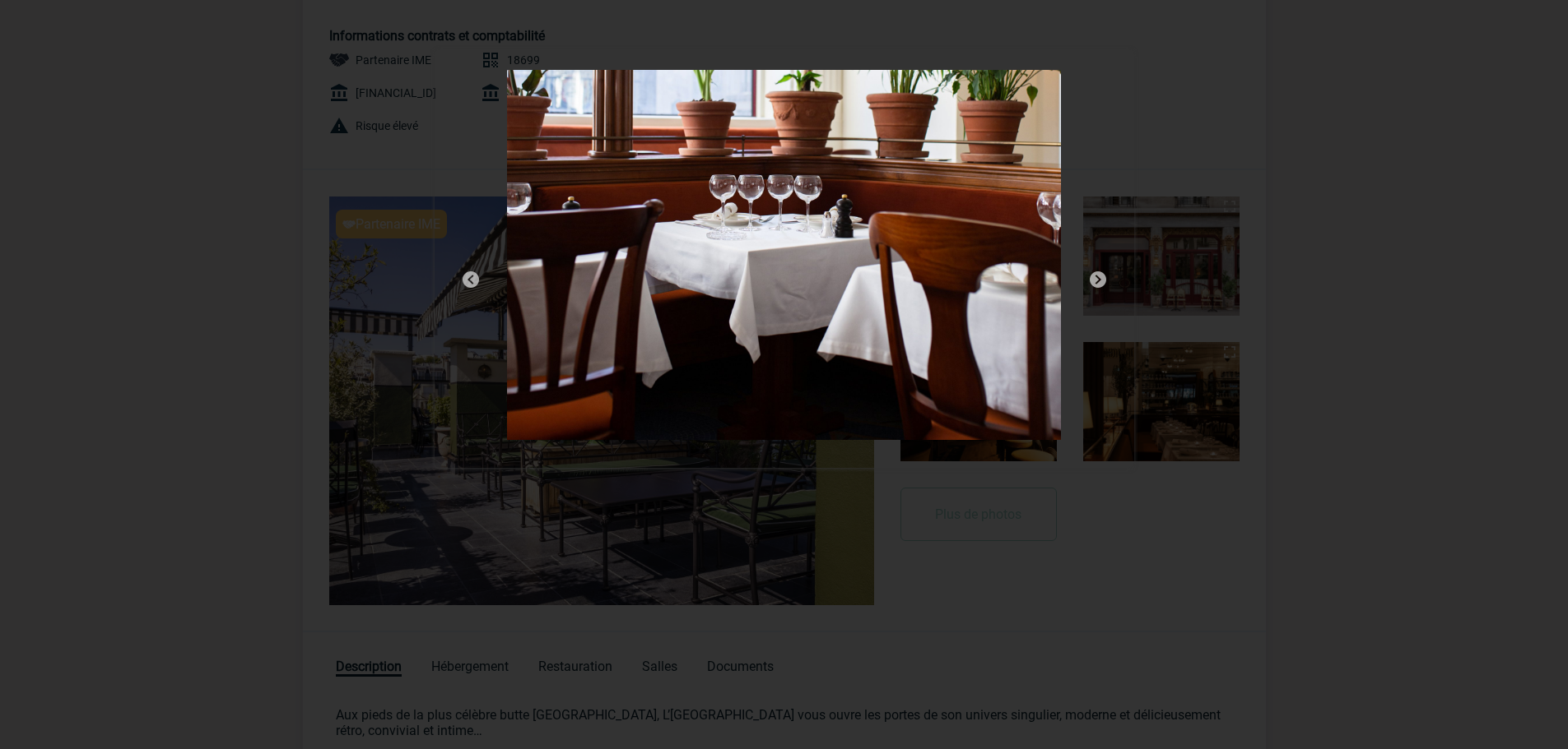
click at [1097, 278] on img at bounding box center [1097, 280] width 20 height 20
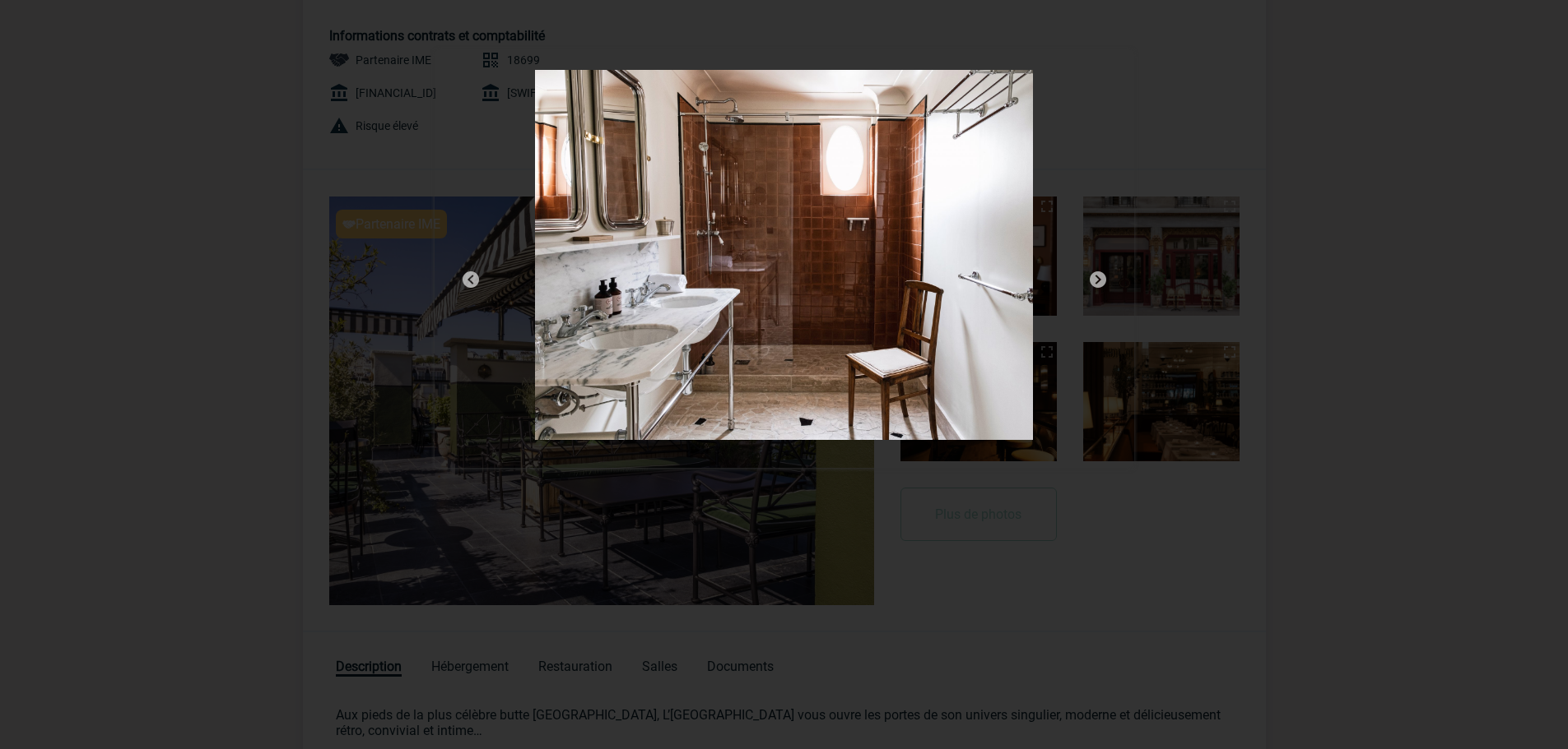
click at [1097, 276] on img at bounding box center [1097, 280] width 20 height 20
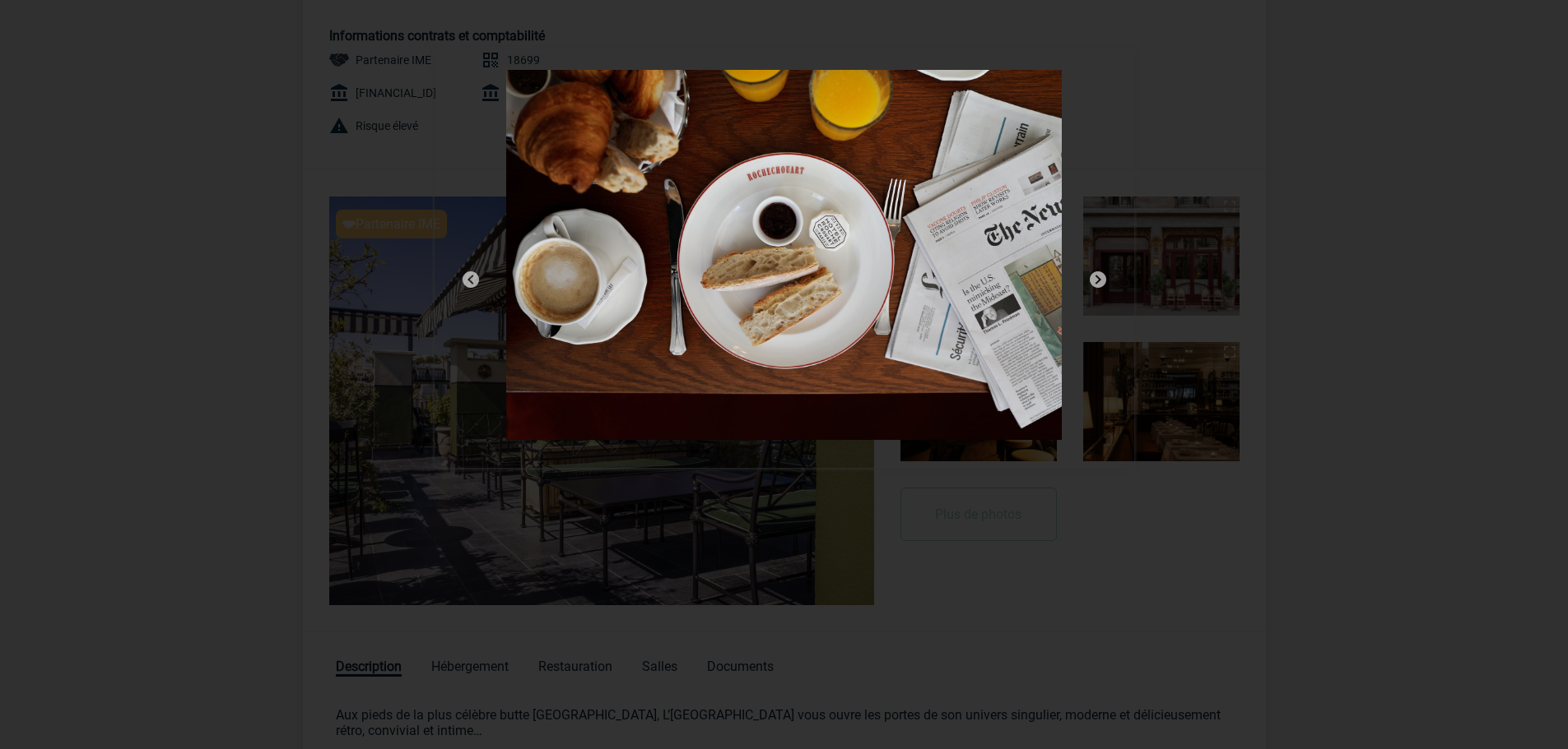
click at [1098, 276] on img at bounding box center [1097, 280] width 20 height 20
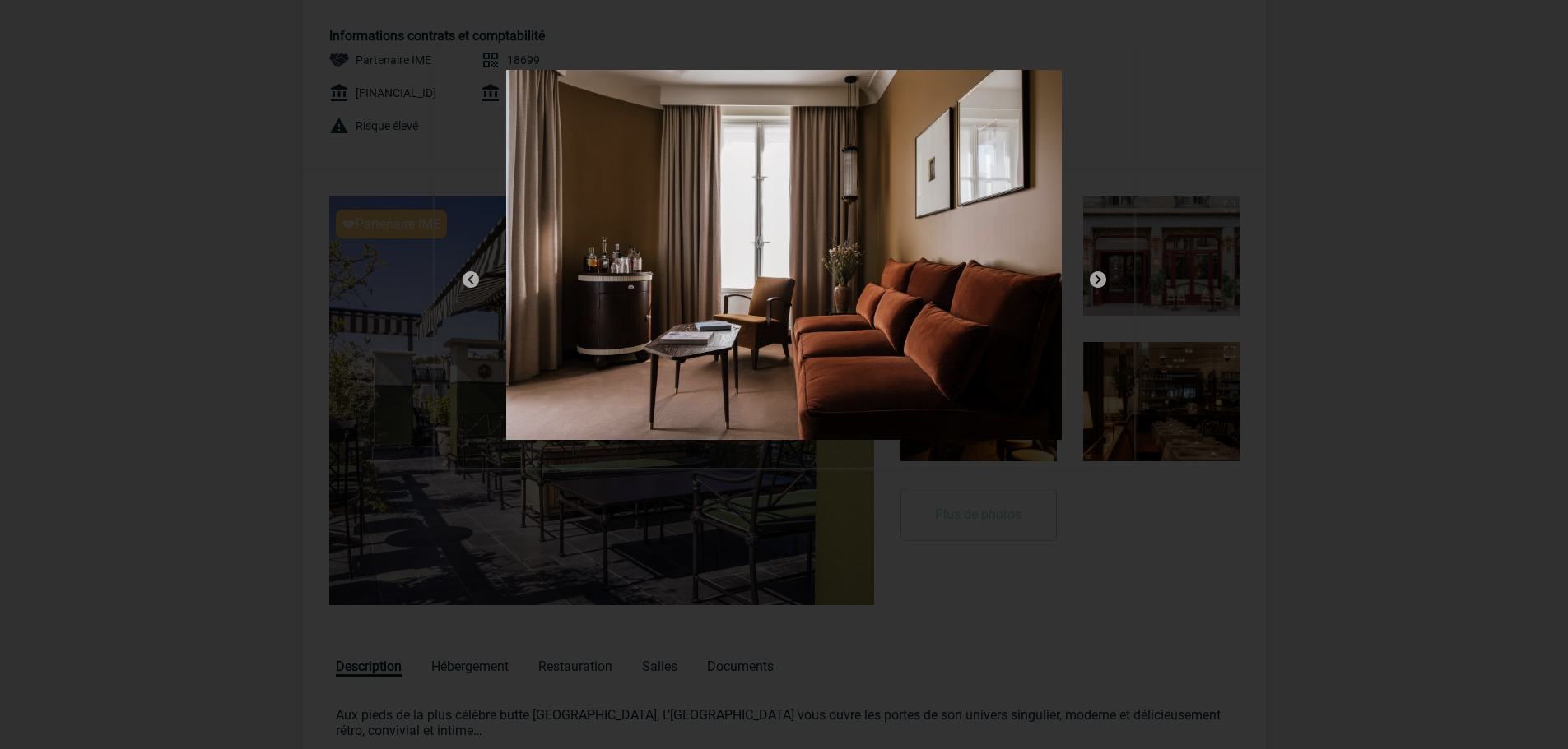
click at [1098, 276] on img at bounding box center [1097, 280] width 20 height 20
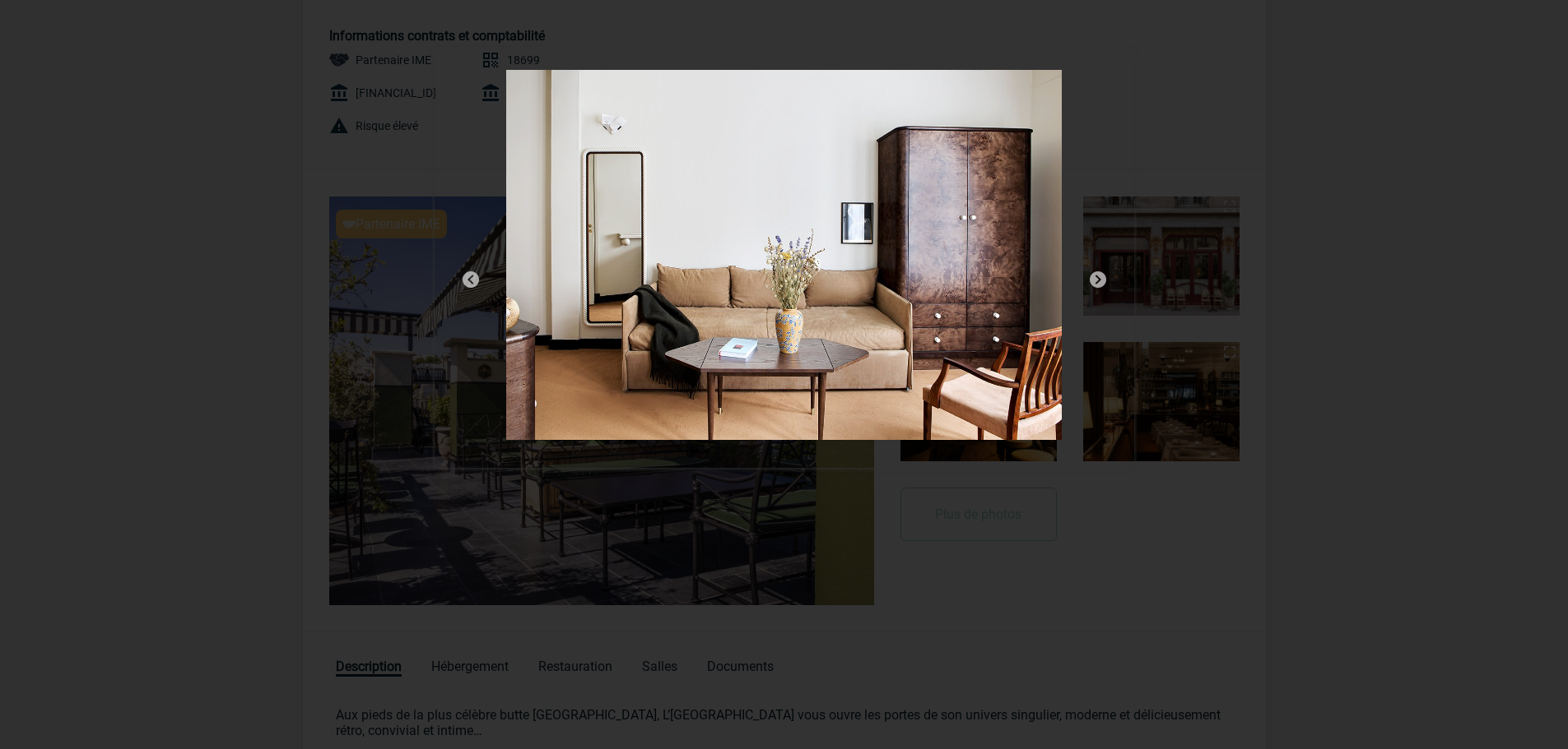
click at [1098, 276] on img at bounding box center [1097, 280] width 20 height 20
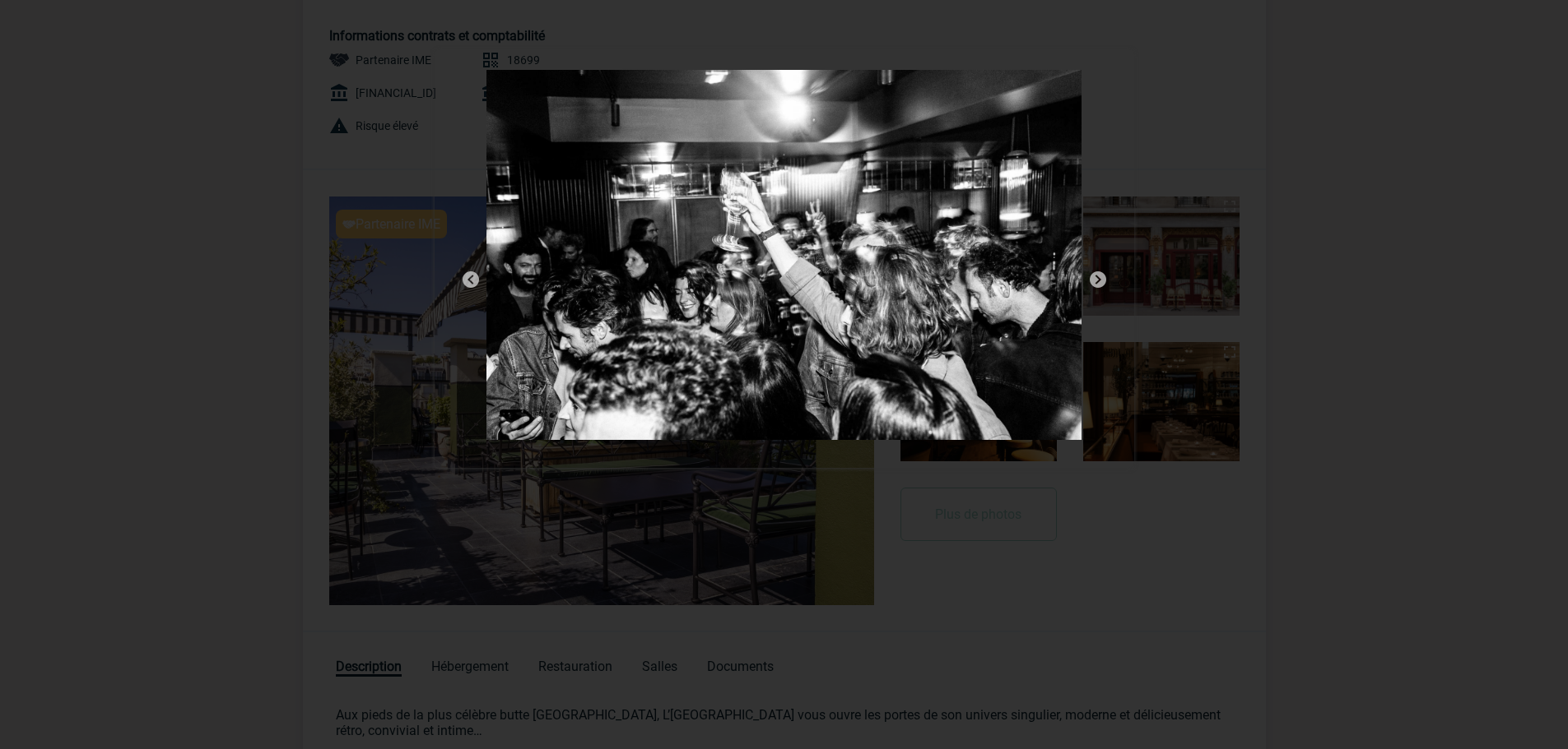
click at [1098, 276] on img at bounding box center [1097, 280] width 20 height 20
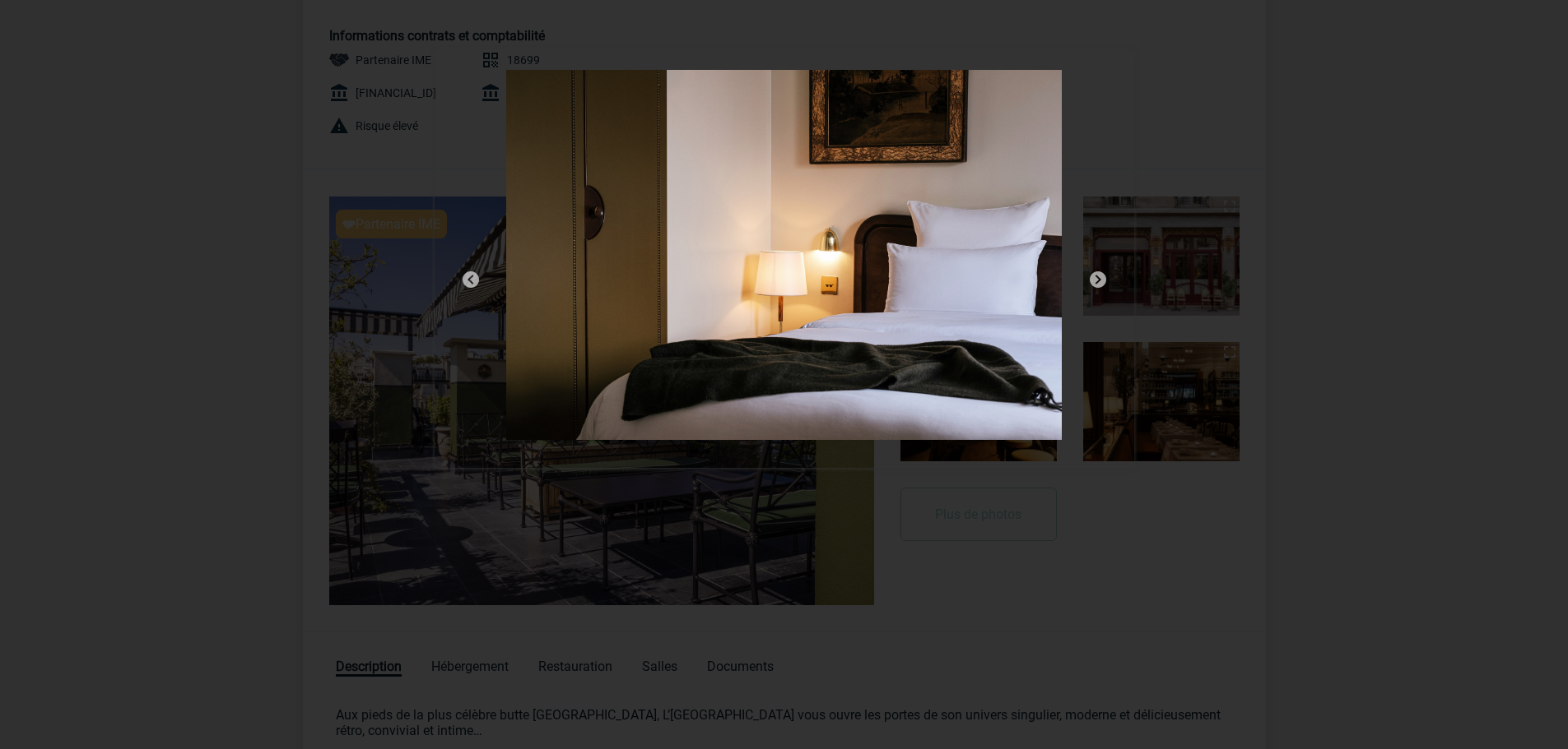
click at [1091, 279] on img at bounding box center [1097, 280] width 20 height 20
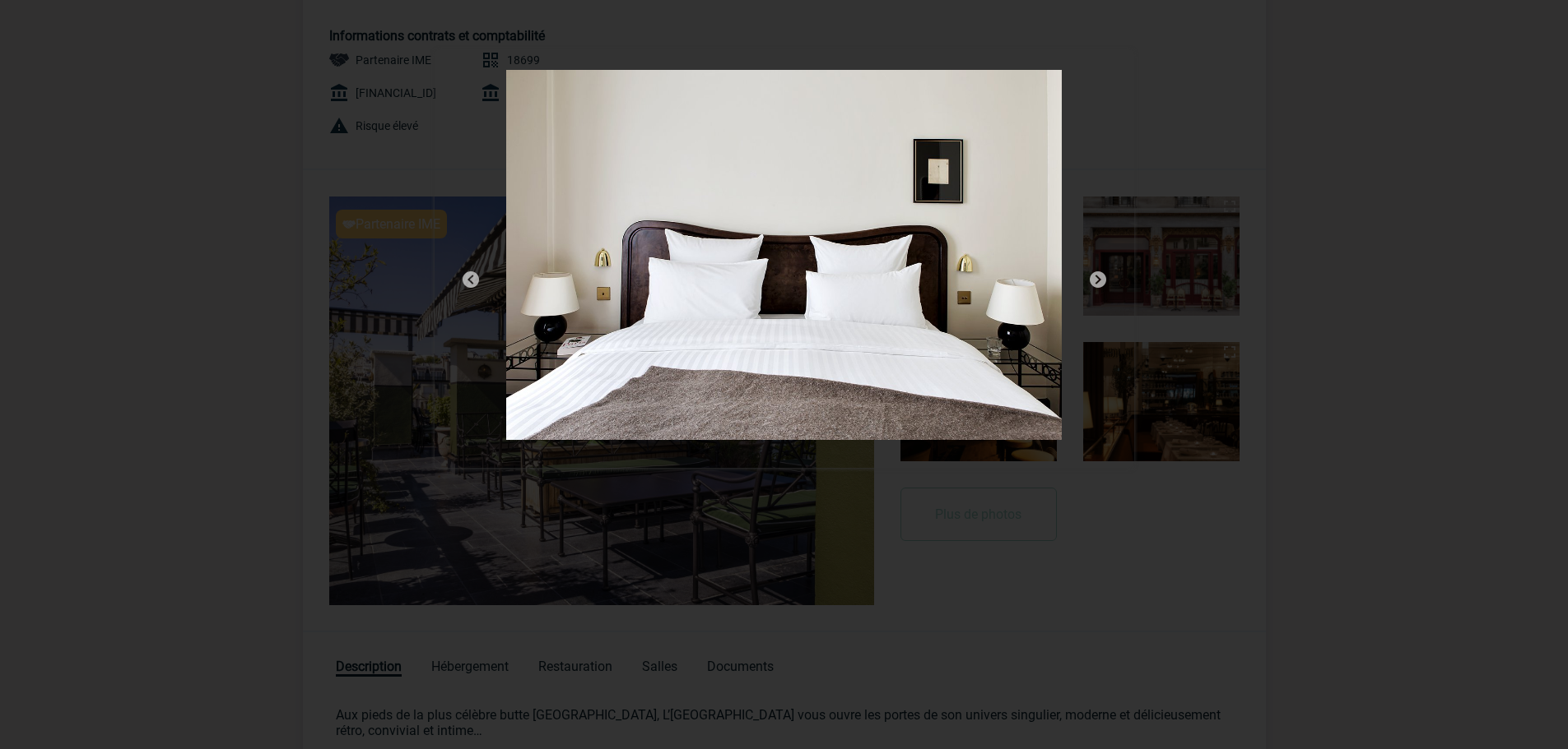
click at [1091, 279] on img at bounding box center [1097, 280] width 20 height 20
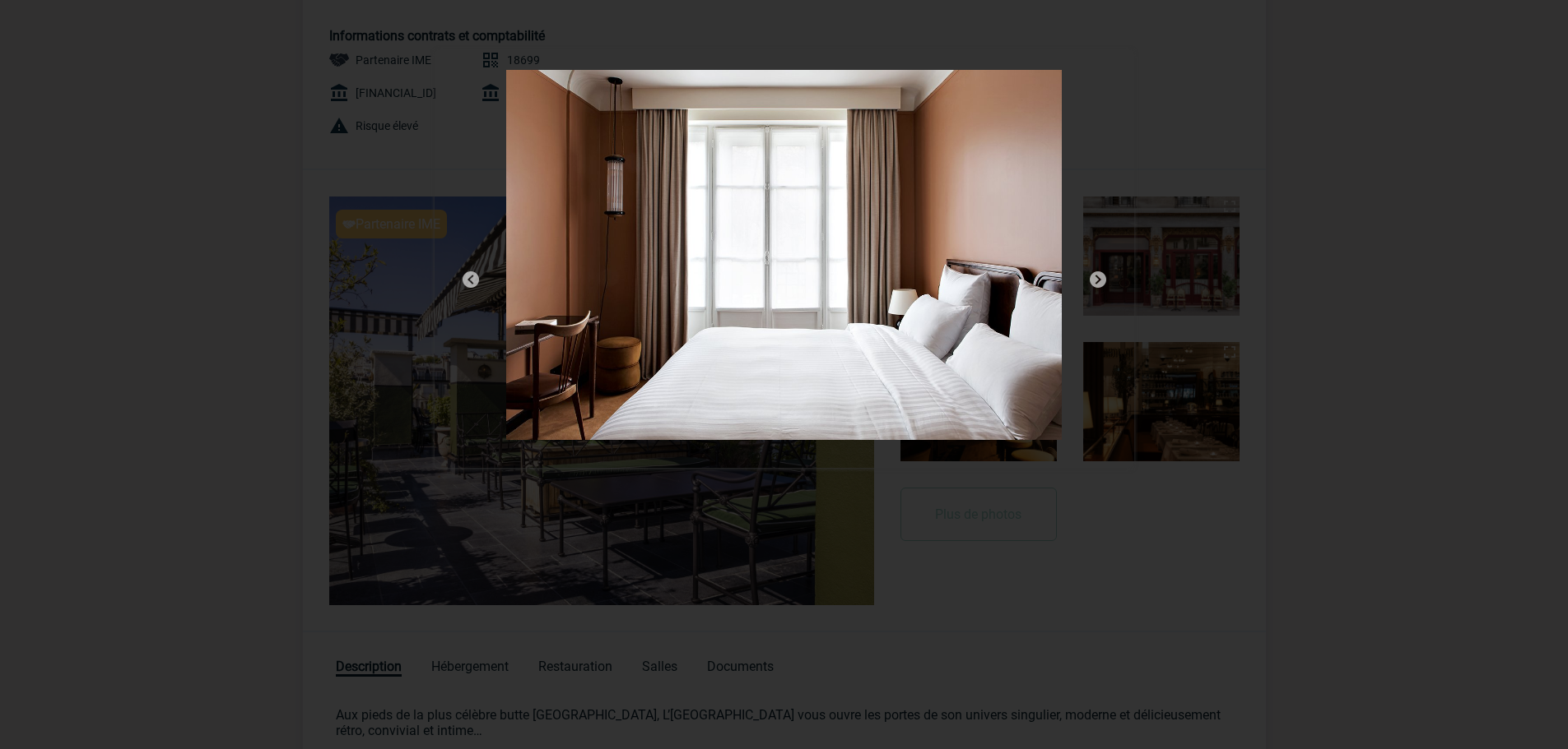
click at [1091, 279] on img at bounding box center [1097, 280] width 20 height 20
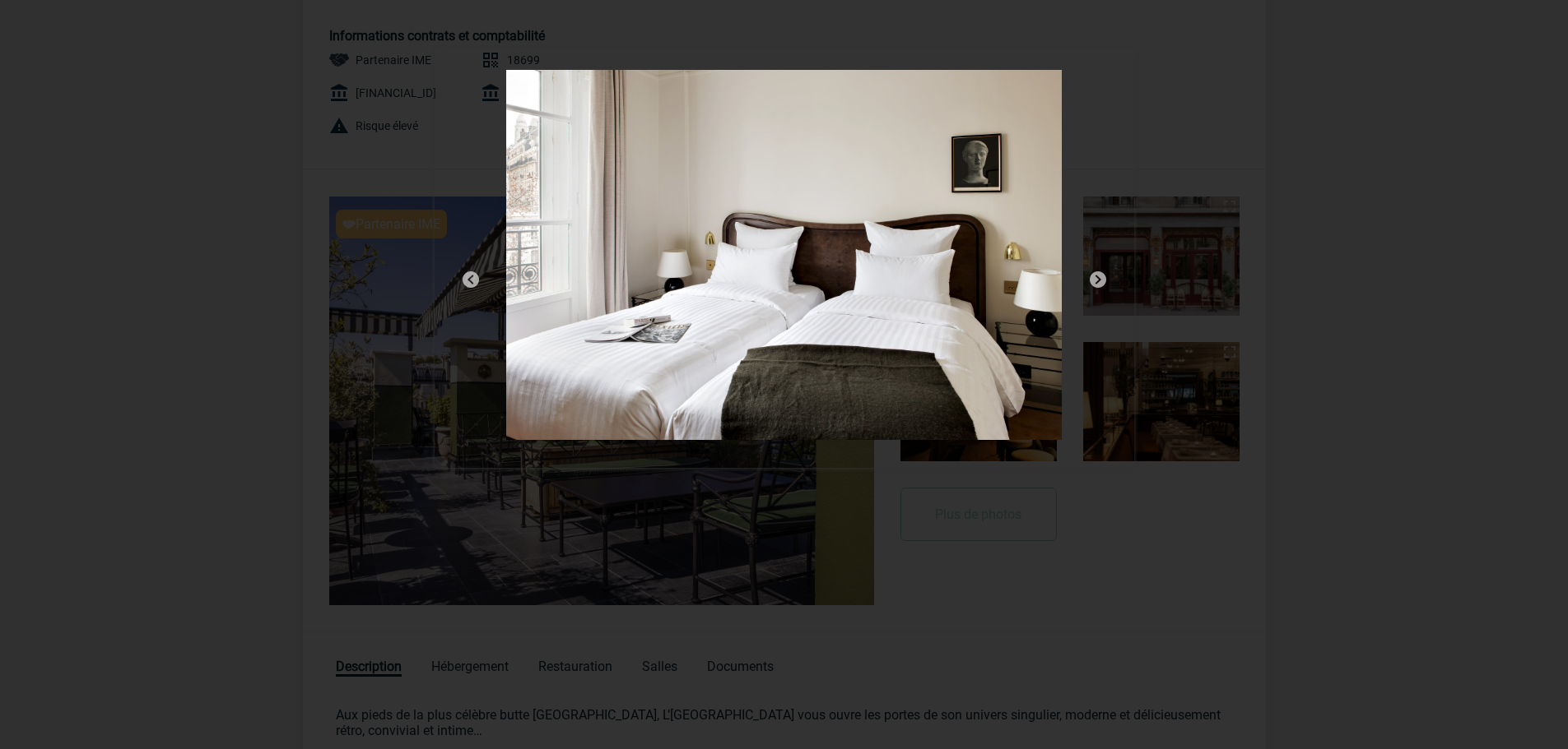
click at [1091, 279] on img at bounding box center [1097, 280] width 20 height 20
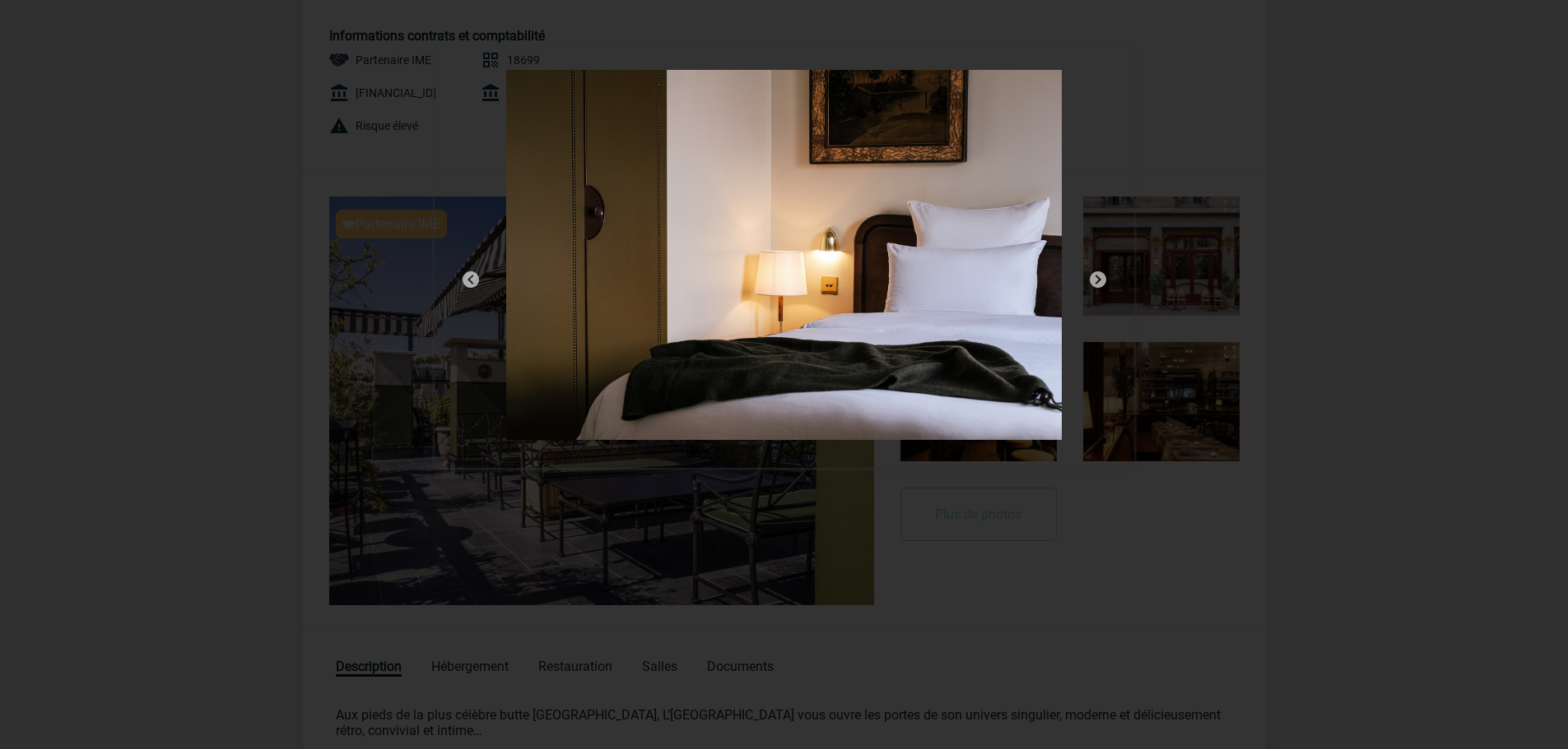
click at [1091, 279] on img at bounding box center [1097, 280] width 20 height 20
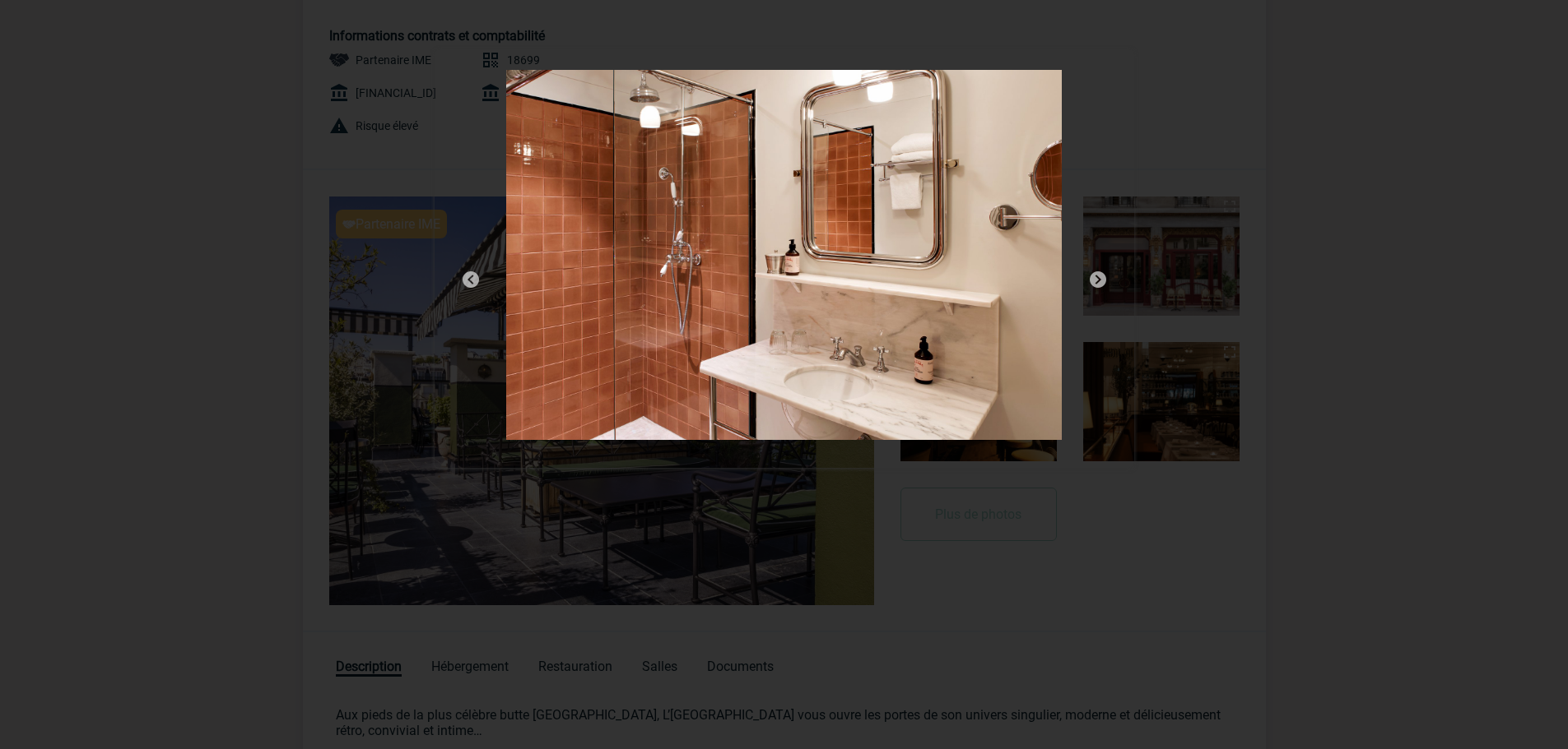
click at [1091, 279] on img at bounding box center [1097, 280] width 20 height 20
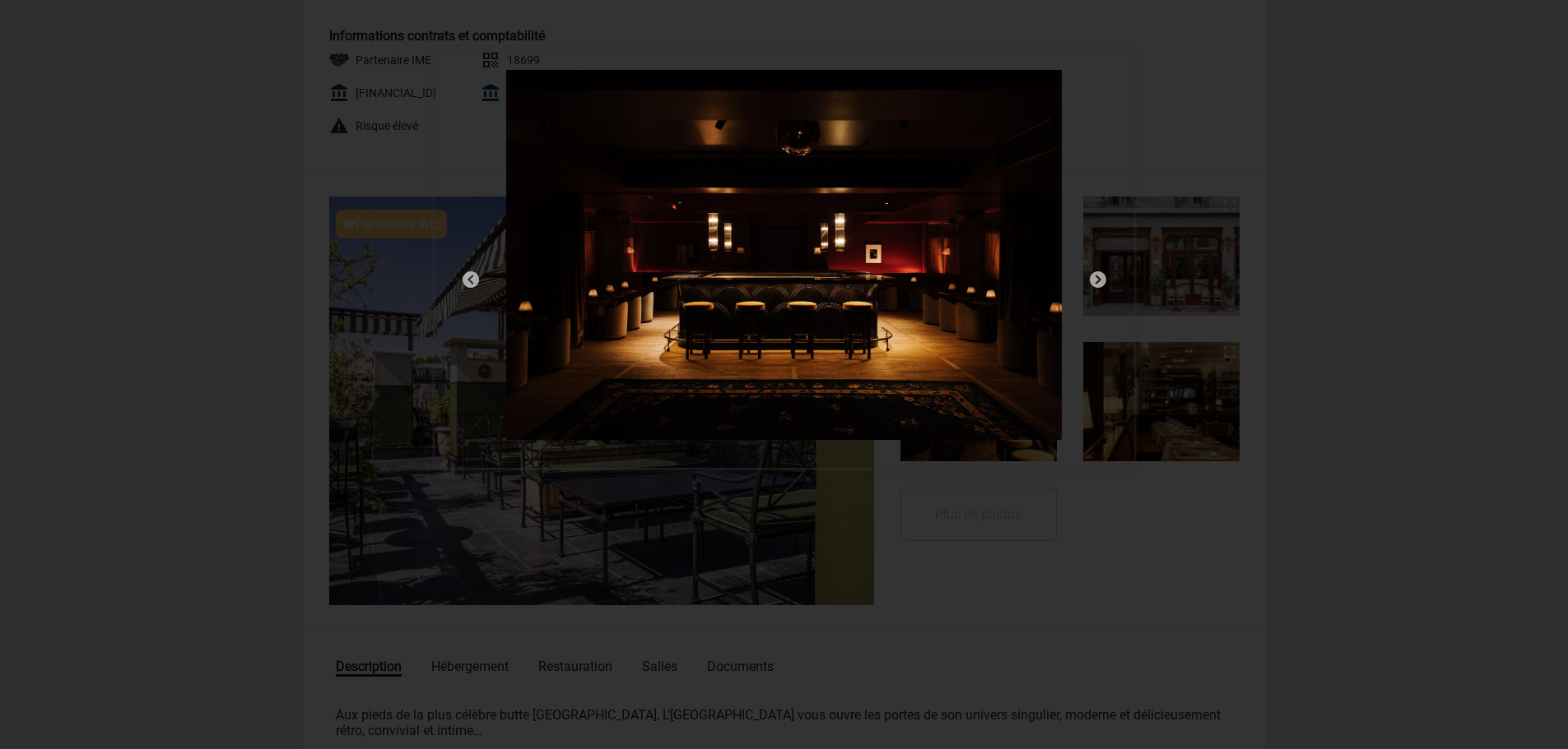
click at [1091, 279] on img at bounding box center [1097, 280] width 20 height 20
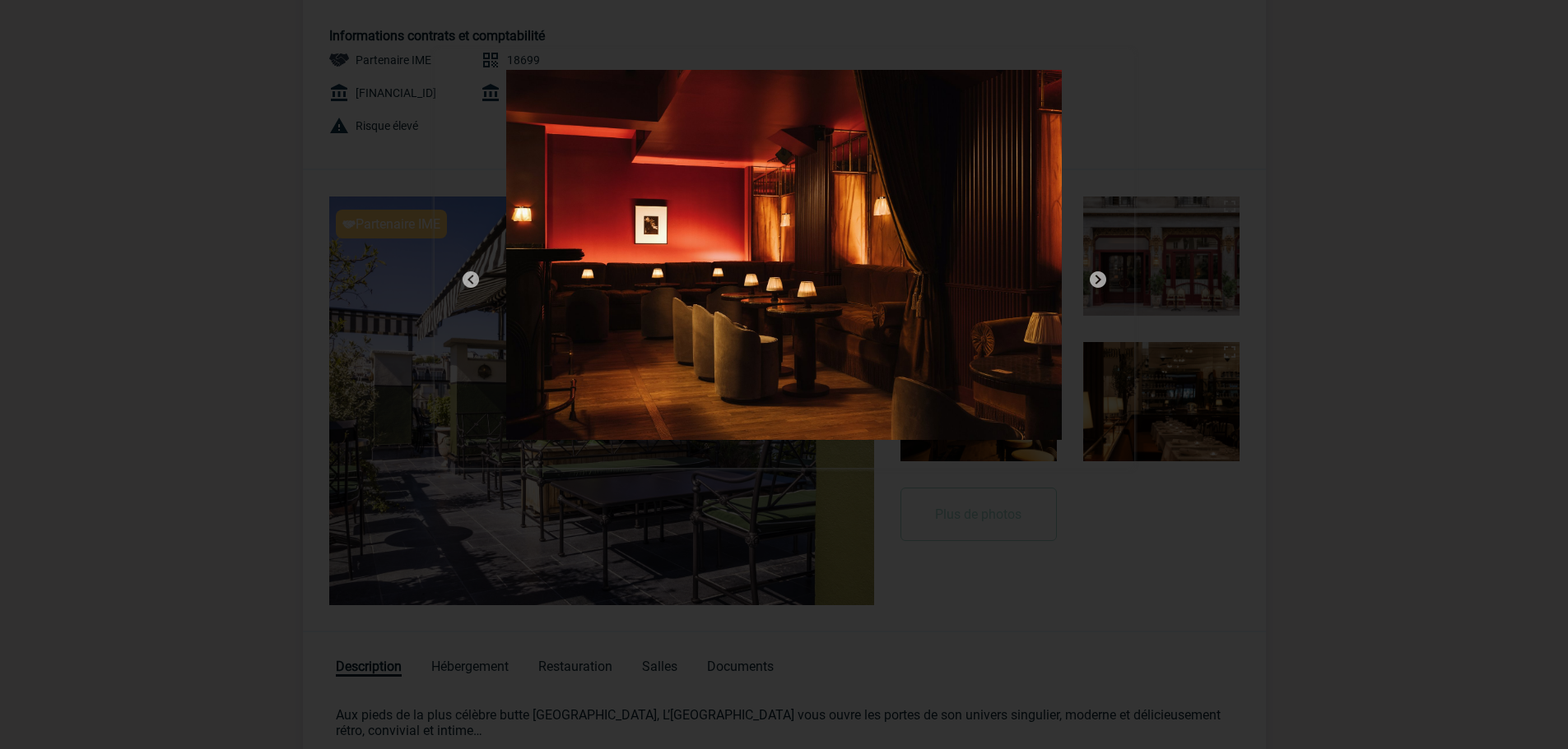
click at [464, 273] on img at bounding box center [471, 280] width 20 height 20
